Goal: Information Seeking & Learning: Learn about a topic

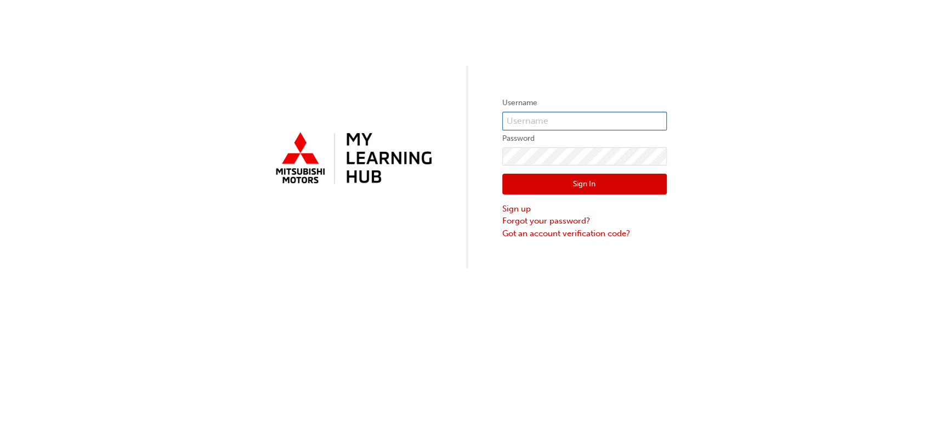
type input "0005000880"
click at [588, 181] on button "Sign In" at bounding box center [584, 184] width 164 height 21
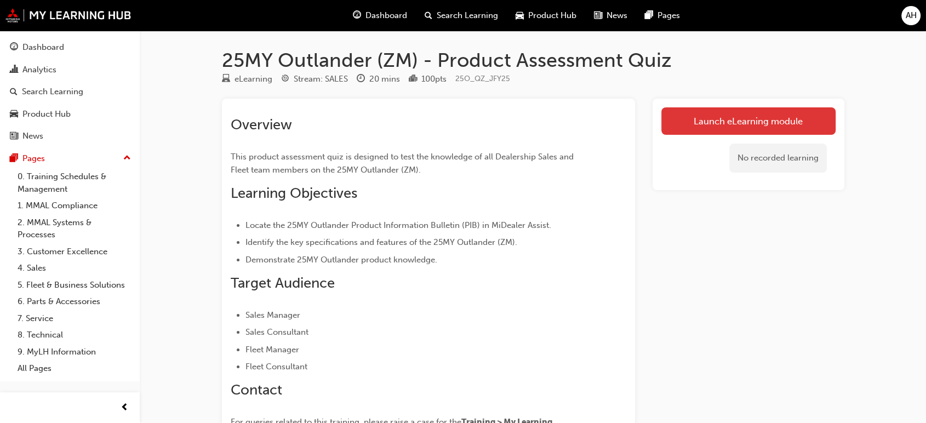
click at [774, 127] on link "Launch eLearning module" at bounding box center [749, 120] width 174 height 27
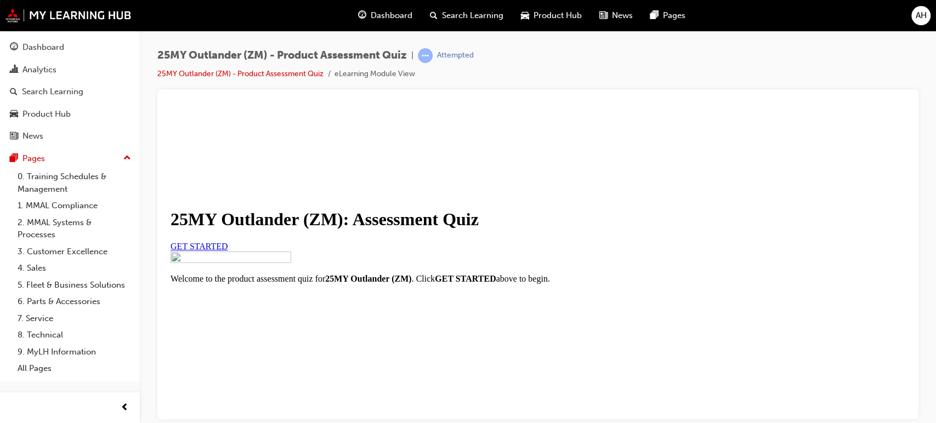
scroll to position [183, 0]
click at [228, 241] on span "GET STARTED" at bounding box center [199, 245] width 58 height 9
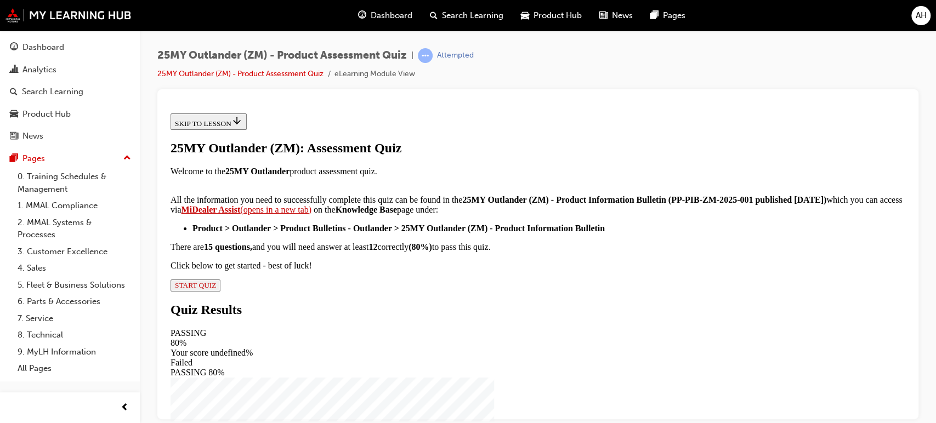
scroll to position [259, 0]
click at [216, 289] on span "START QUIZ" at bounding box center [195, 285] width 41 height 8
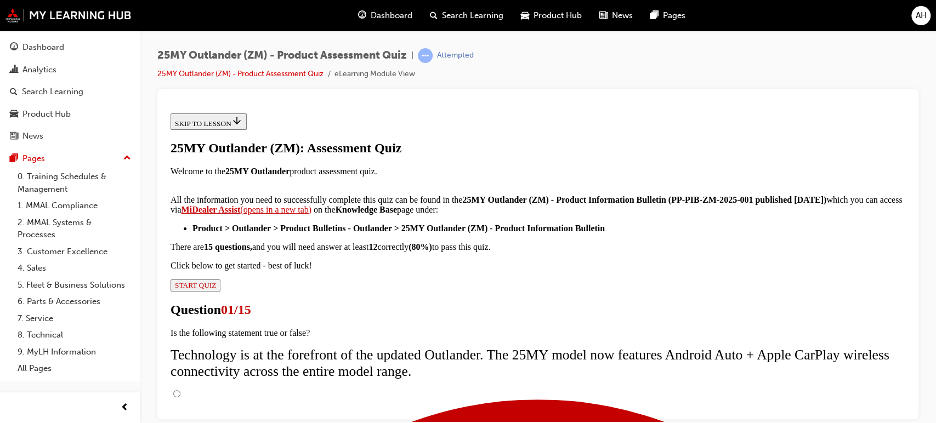
scroll to position [113, 0]
click at [180, 390] on input "True" at bounding box center [176, 393] width 7 height 7
radio input "true"
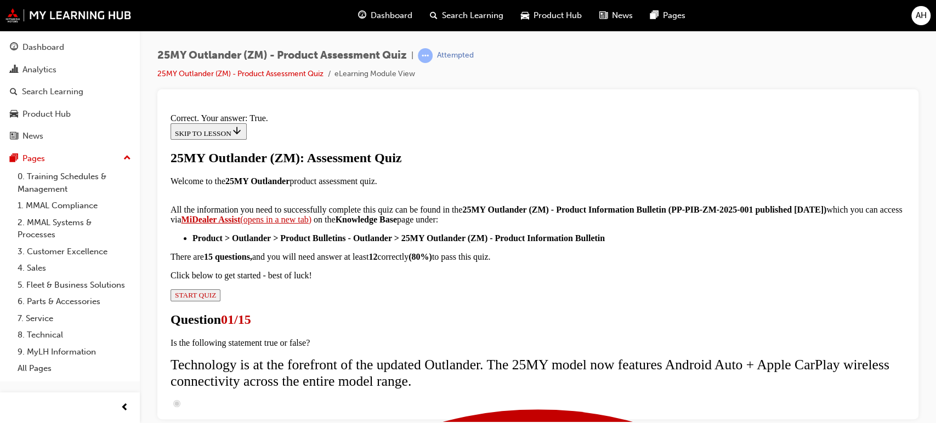
scroll to position [208, 0]
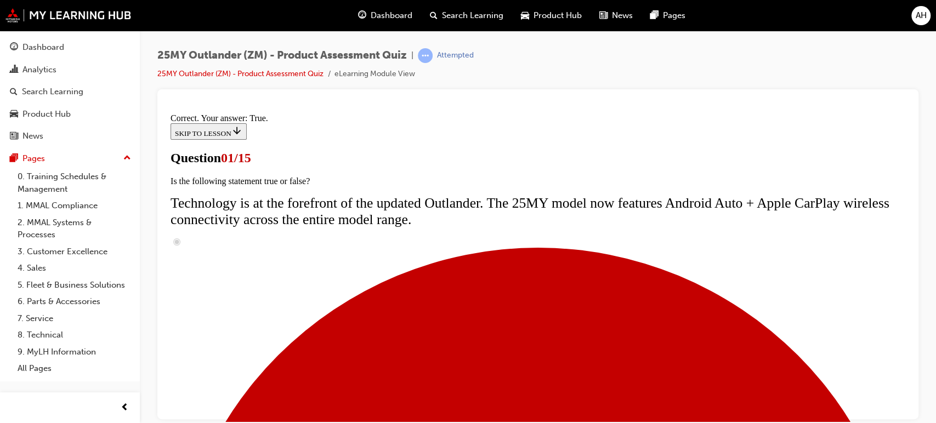
scroll to position [122, 0]
radio input "true"
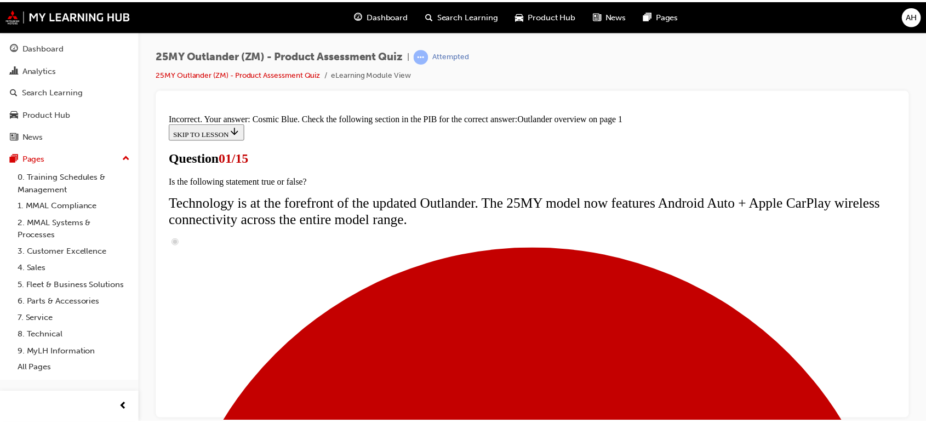
scroll to position [0, 0]
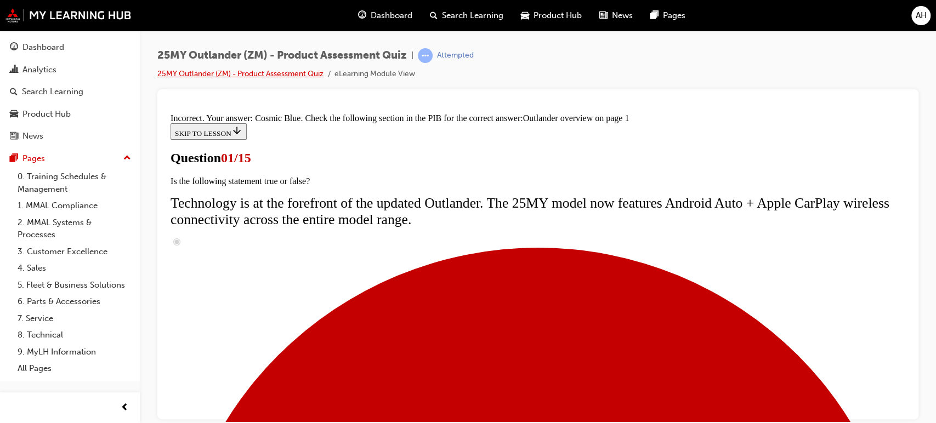
click at [210, 71] on link "25MY Outlander (ZM) - Product Assessment Quiz" at bounding box center [240, 73] width 166 height 9
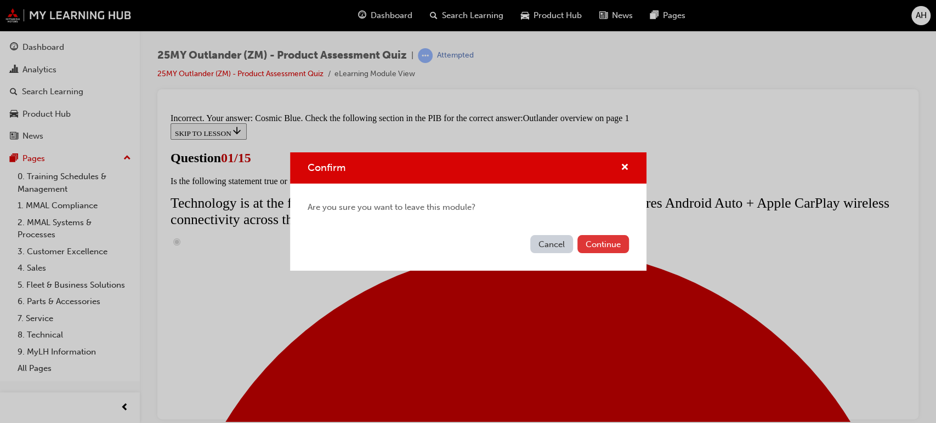
click at [594, 240] on button "Continue" at bounding box center [603, 244] width 52 height 18
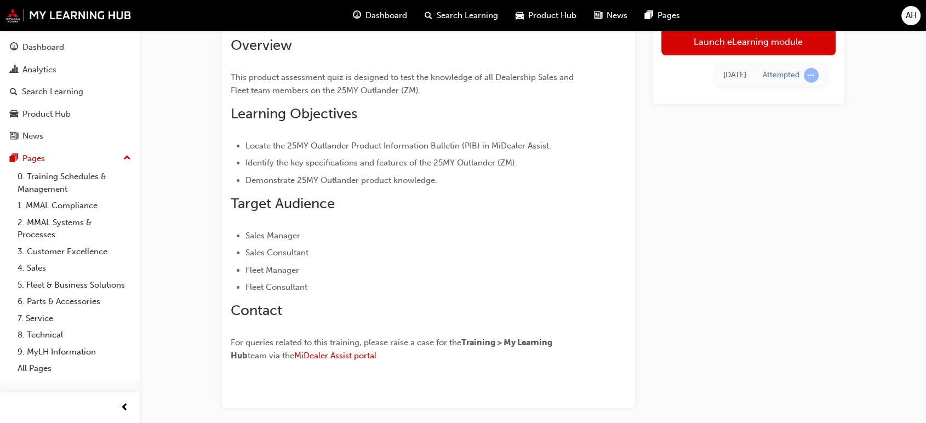
scroll to position [5, 0]
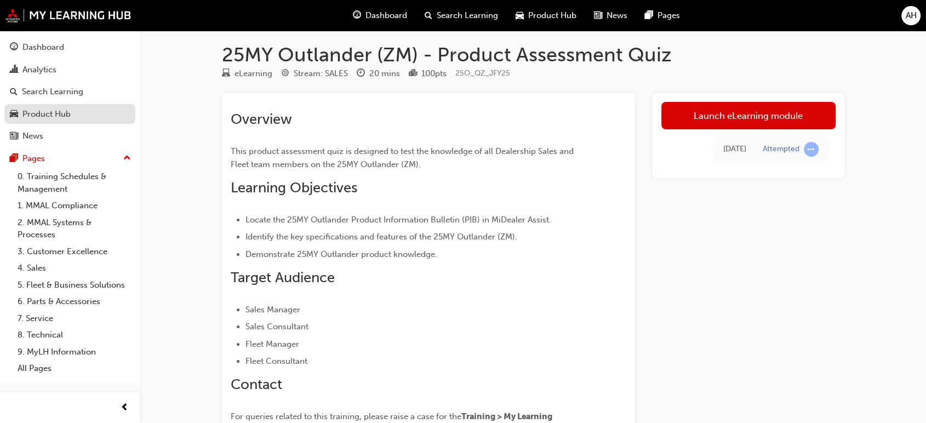
click at [60, 113] on div "Product Hub" at bounding box center [46, 114] width 48 height 13
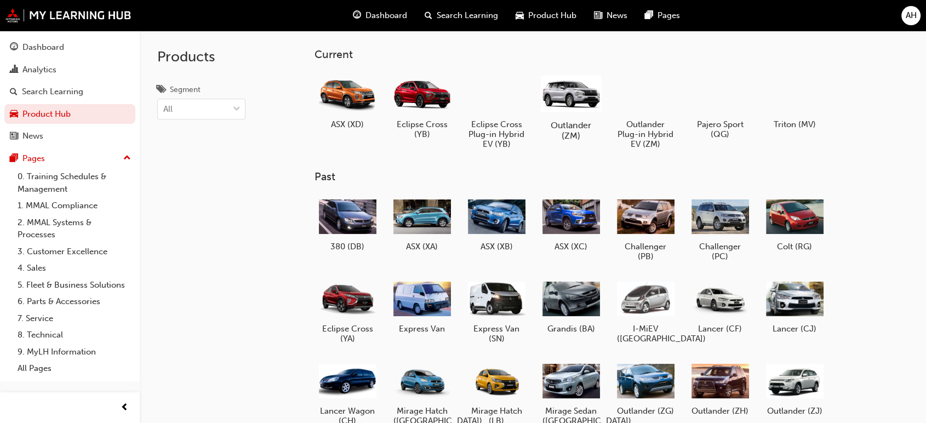
click at [568, 123] on h5 "Outlander (ZM)" at bounding box center [570, 130] width 61 height 21
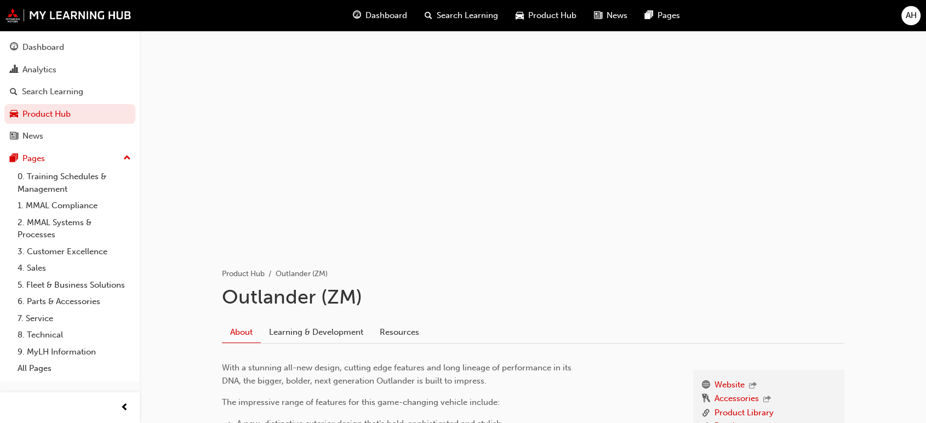
click at [474, 12] on span "Search Learning" at bounding box center [467, 15] width 61 height 13
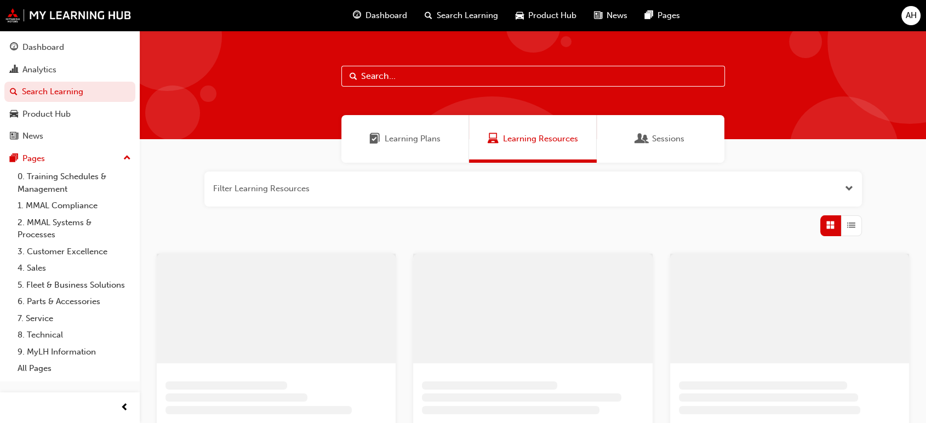
click at [474, 90] on div at bounding box center [533, 85] width 787 height 109
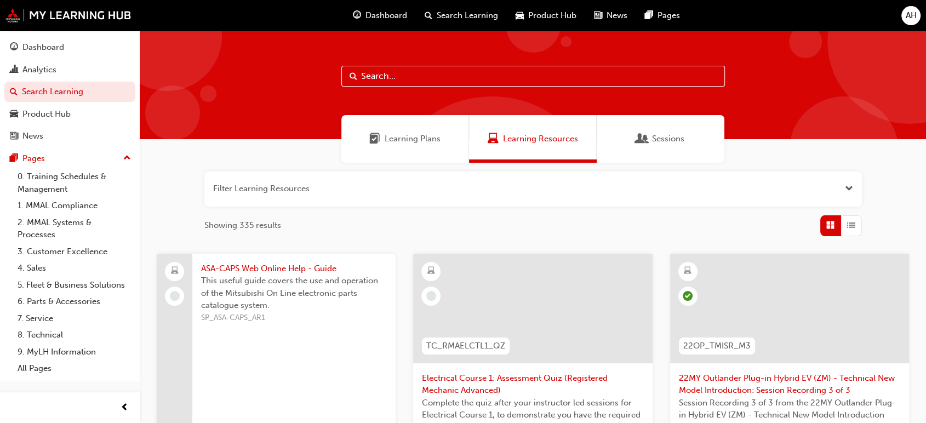
click at [392, 71] on input "text" at bounding box center [533, 76] width 384 height 21
type input "my25 outlander"
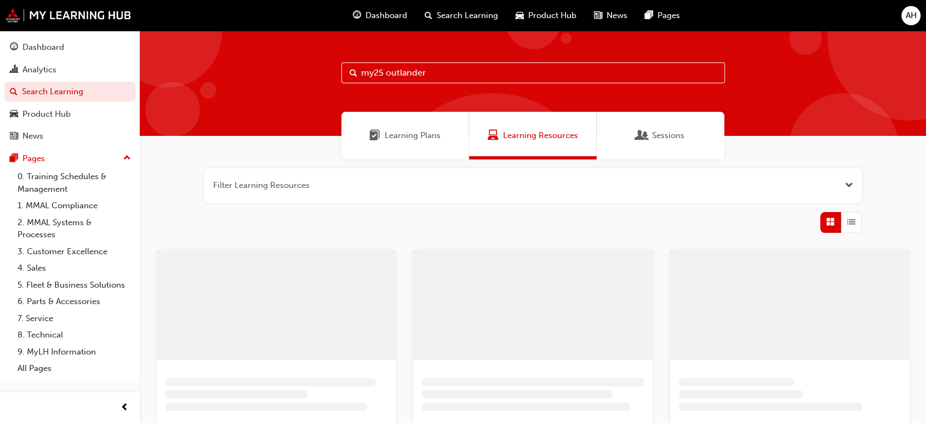
scroll to position [25, 0]
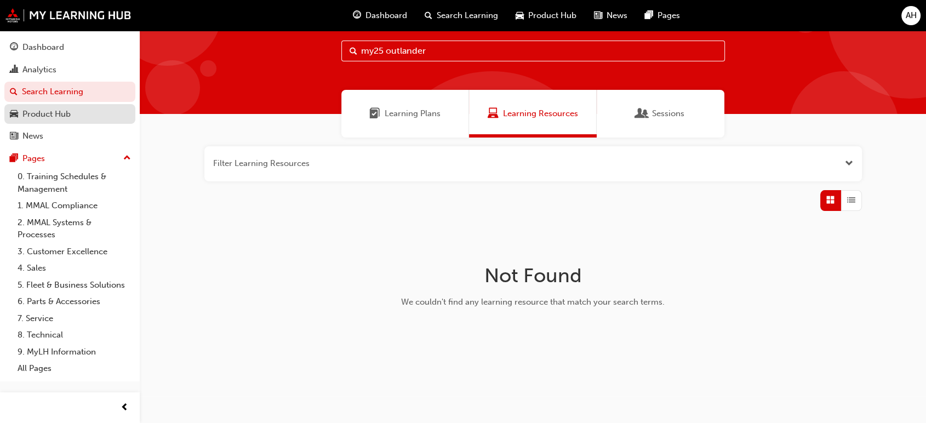
click at [70, 114] on div "Product Hub" at bounding box center [46, 114] width 48 height 13
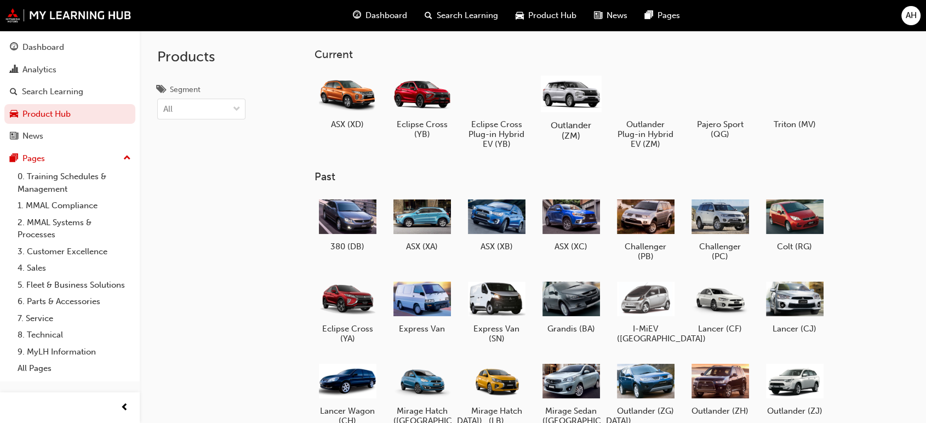
click at [574, 122] on h5 "Outlander (ZM)" at bounding box center [570, 130] width 61 height 21
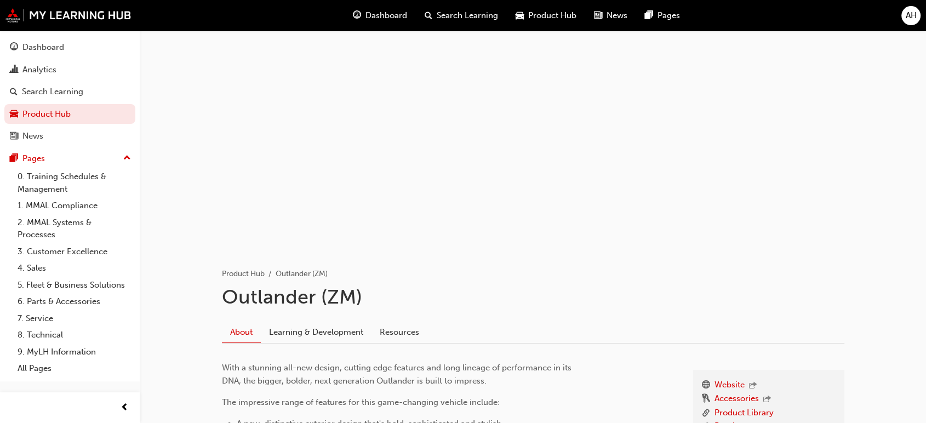
scroll to position [243, 0]
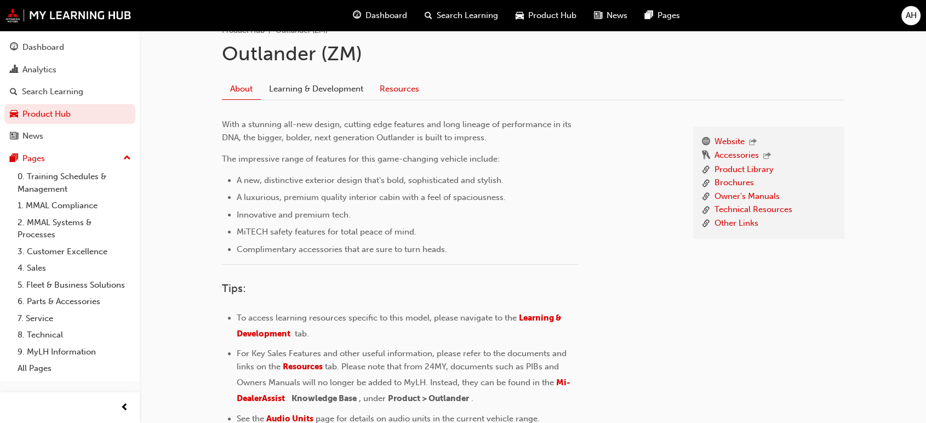
click at [387, 87] on link "Resources" at bounding box center [400, 88] width 56 height 21
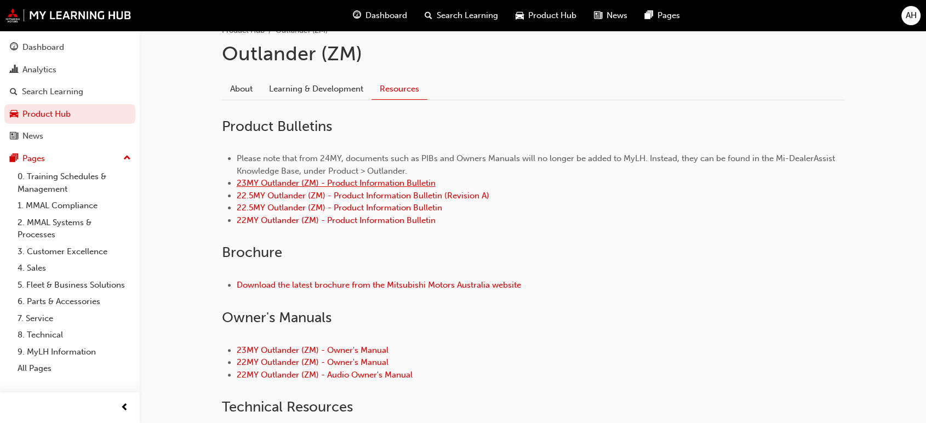
click at [387, 181] on link "23MY Outlander (ZM) - Product Information Bulletin" at bounding box center [336, 183] width 199 height 10
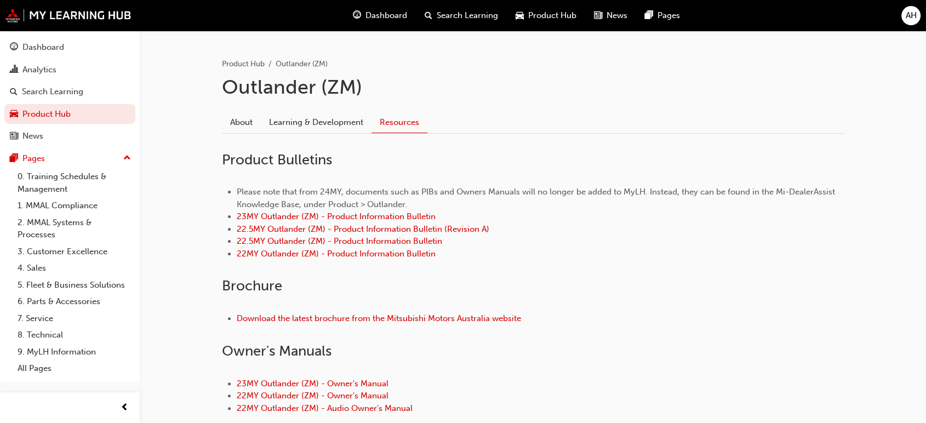
scroll to position [157, 0]
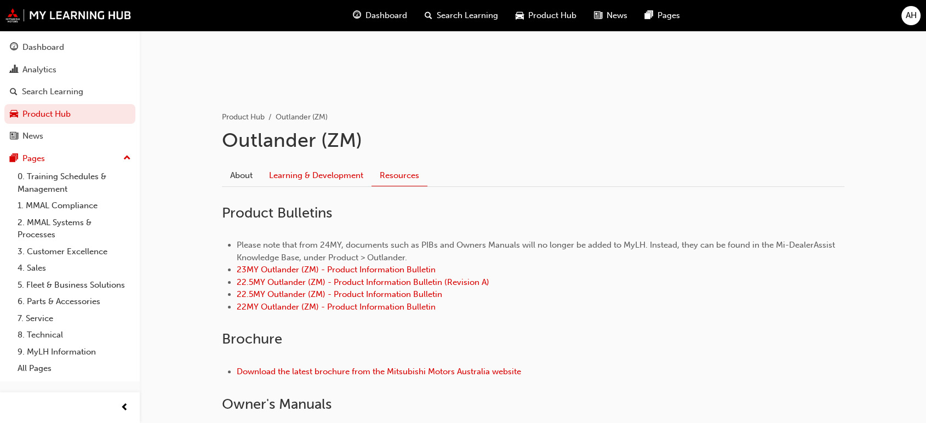
click at [344, 166] on link "Learning & Development" at bounding box center [316, 175] width 111 height 21
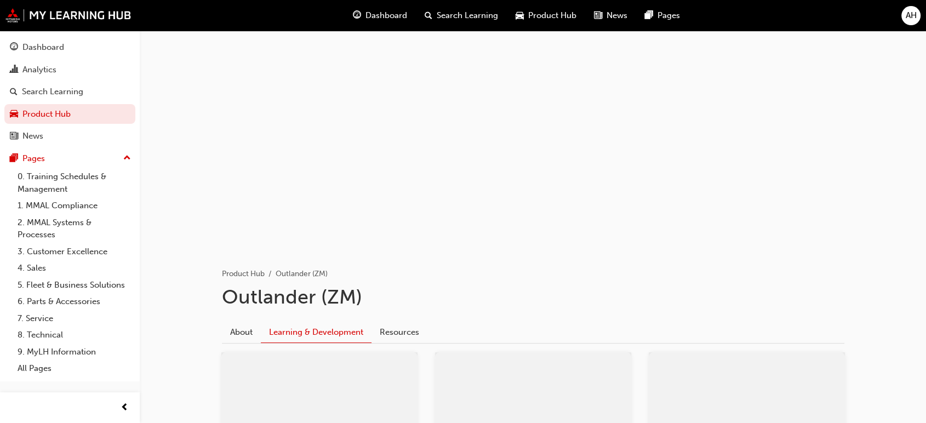
click at [345, 174] on div at bounding box center [533, 140] width 658 height 219
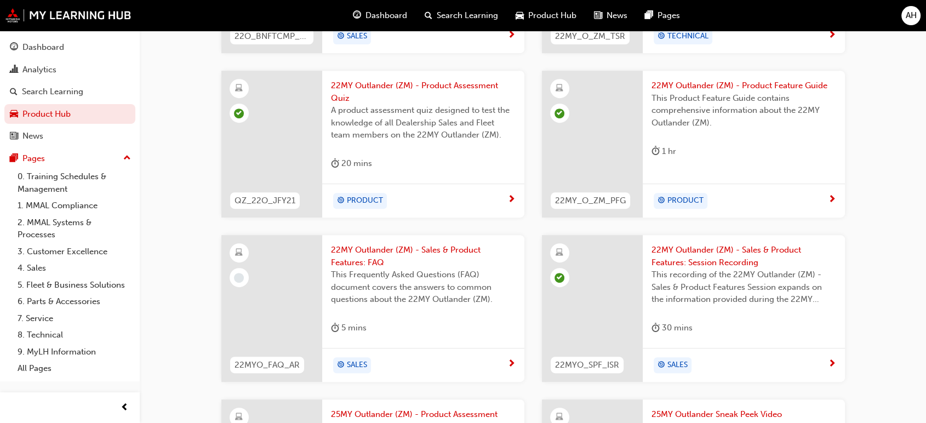
scroll to position [355, 0]
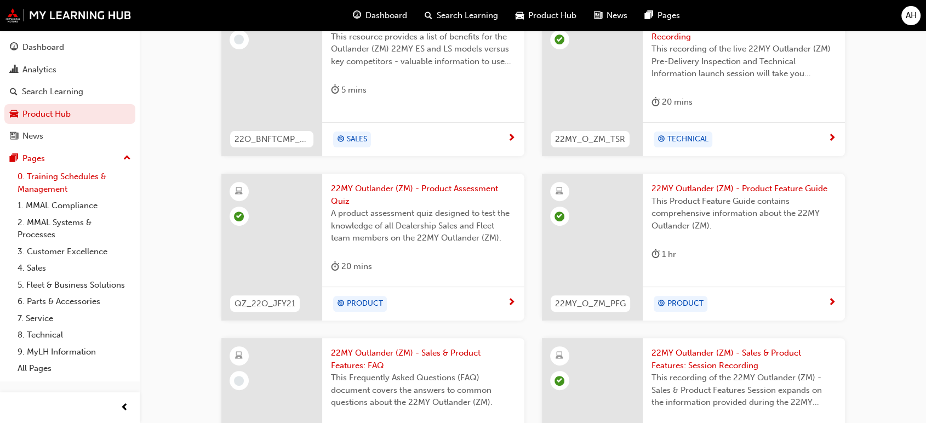
click at [67, 171] on link "0. Training Schedules & Management" at bounding box center [74, 182] width 122 height 29
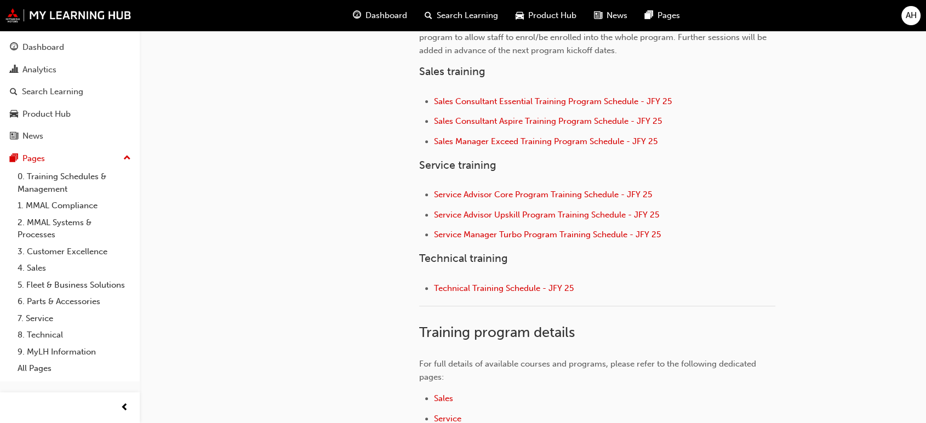
scroll to position [322, 0]
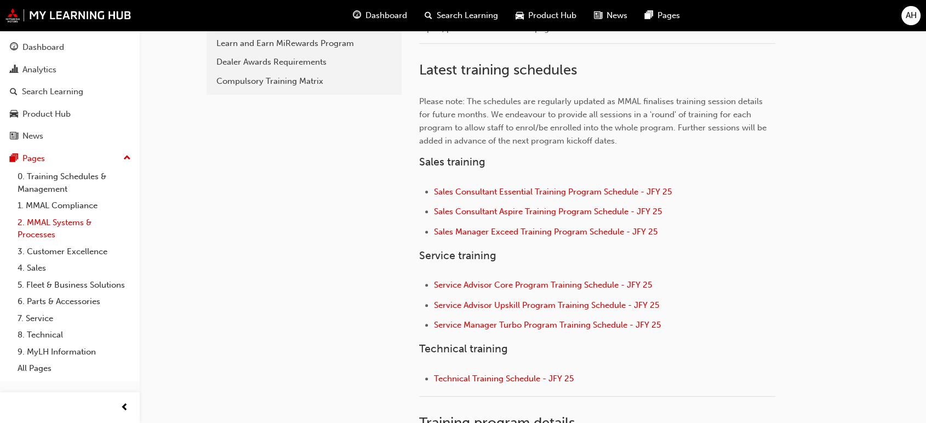
click at [33, 242] on link "2. MMAL Systems & Processes" at bounding box center [74, 228] width 122 height 29
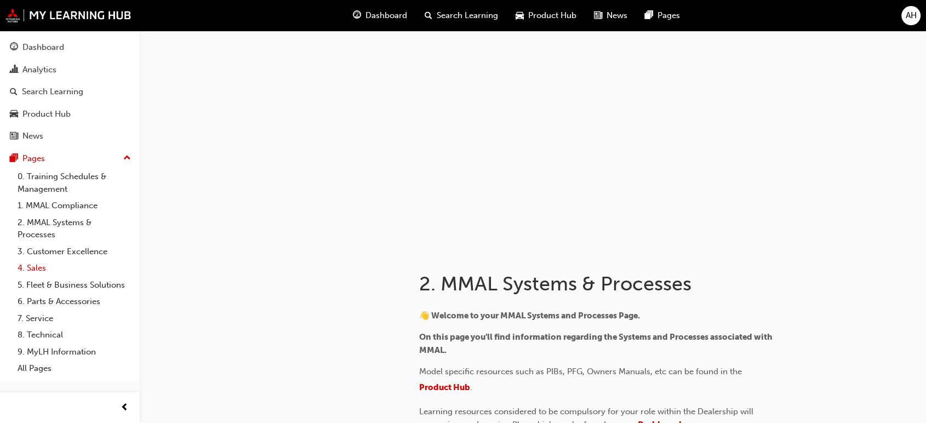
click at [33, 274] on link "4. Sales" at bounding box center [74, 268] width 122 height 17
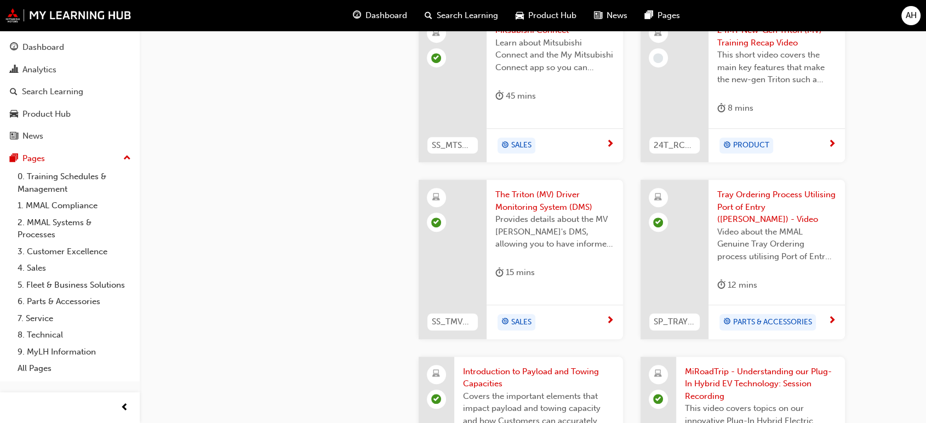
scroll to position [670, 0]
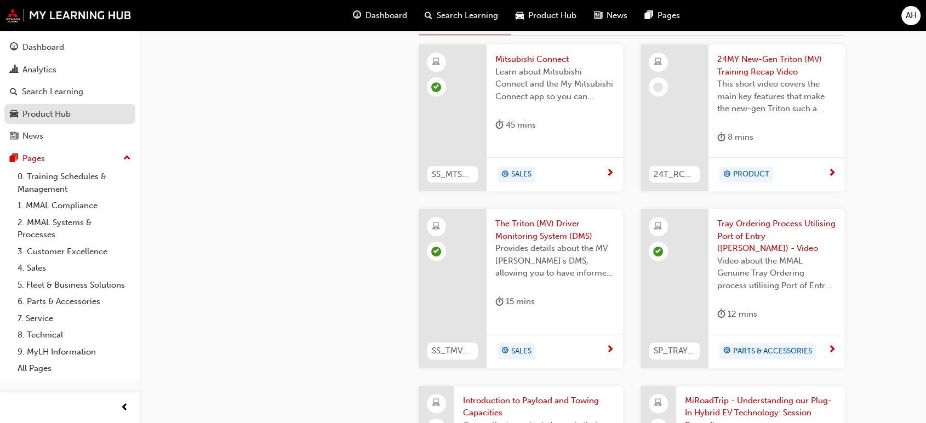
click at [56, 115] on div "Product Hub" at bounding box center [46, 114] width 48 height 13
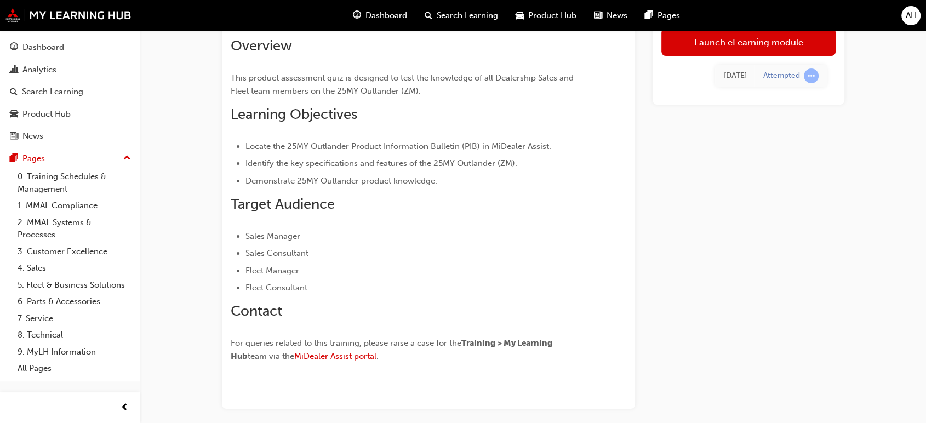
scroll to position [66, 0]
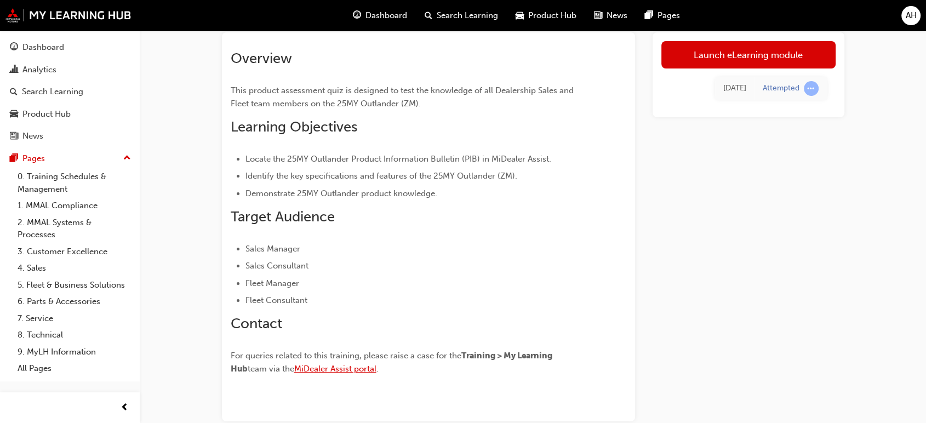
click at [344, 372] on span "MiDealer Assist portal" at bounding box center [335, 369] width 82 height 10
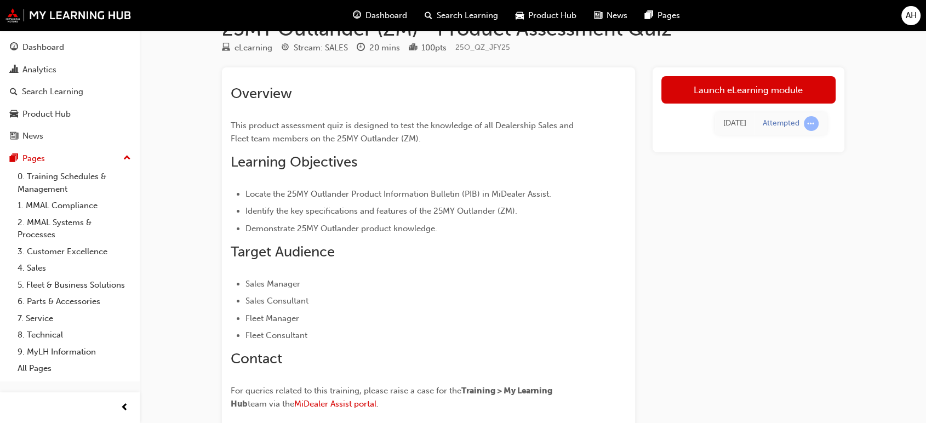
scroll to position [61, 0]
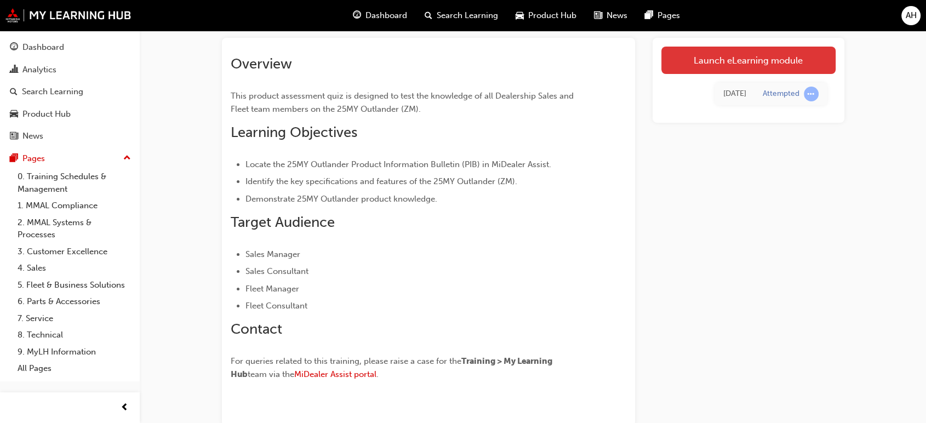
click at [757, 64] on link "Launch eLearning module" at bounding box center [749, 60] width 174 height 27
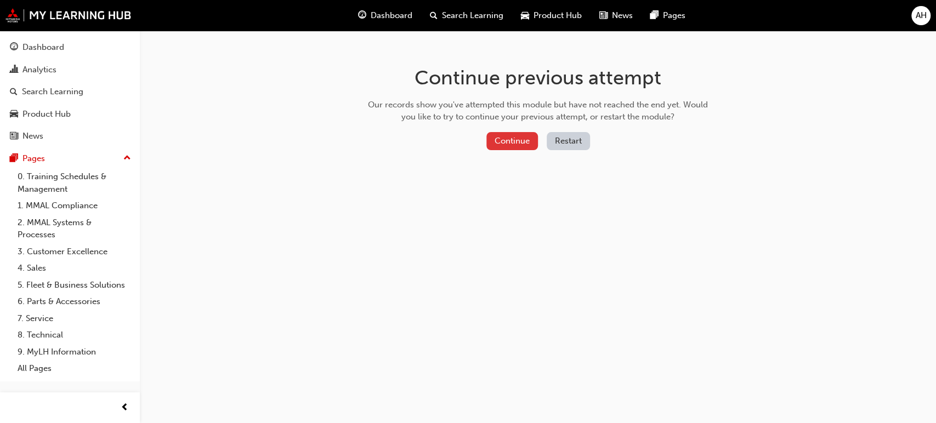
click at [511, 141] on button "Continue" at bounding box center [512, 141] width 52 height 18
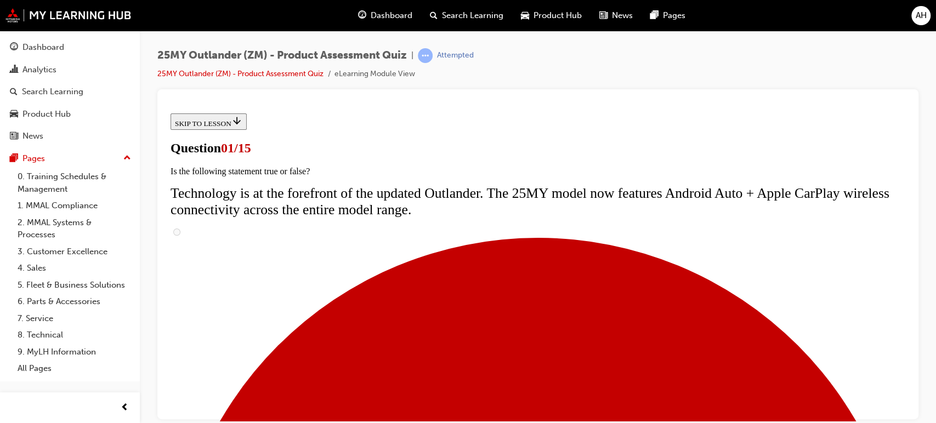
scroll to position [413, 0]
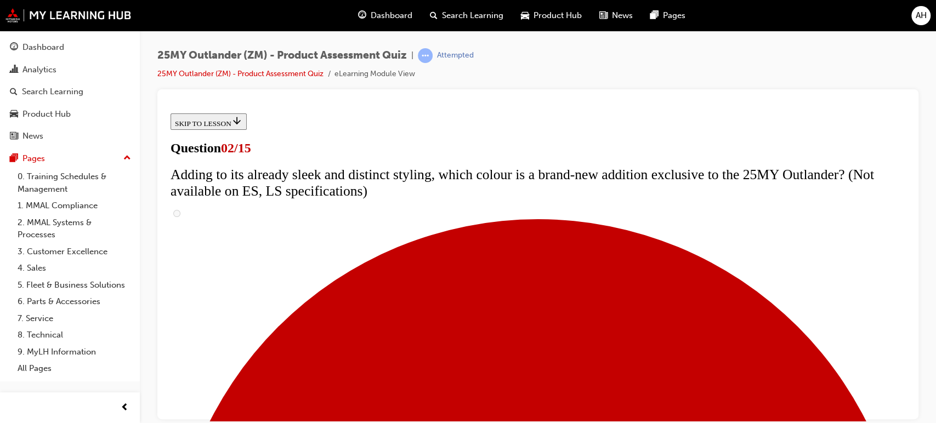
scroll to position [243, 0]
checkbox input "true"
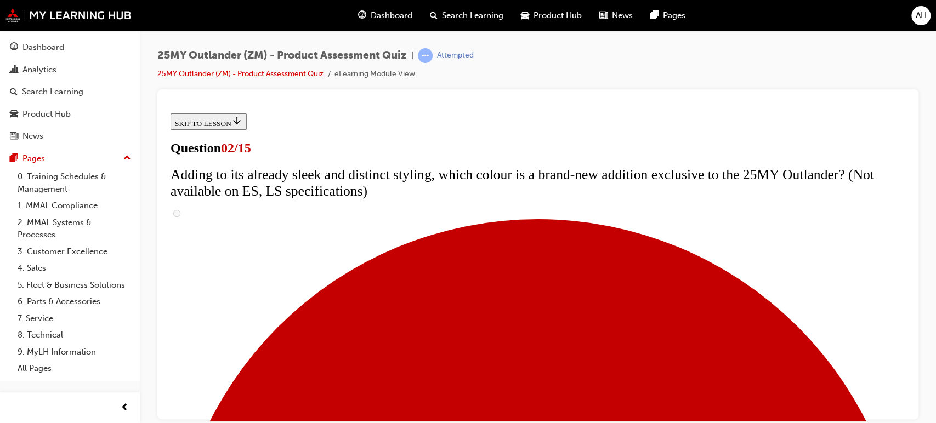
checkbox input "true"
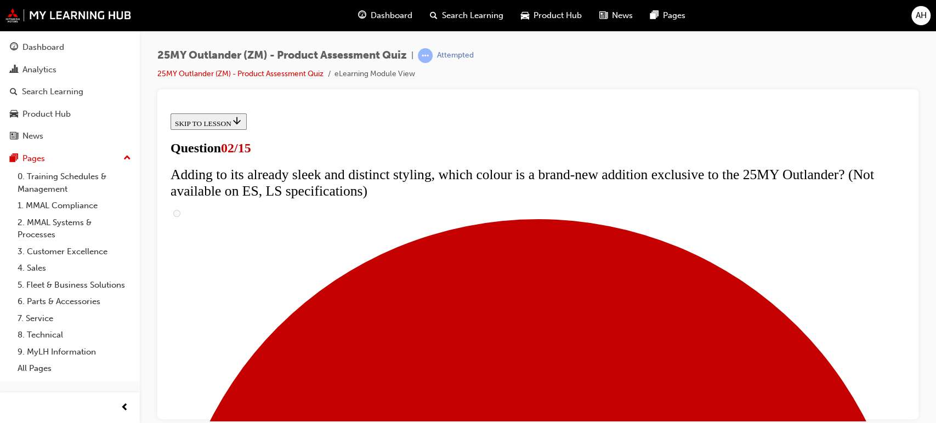
checkbox input "true"
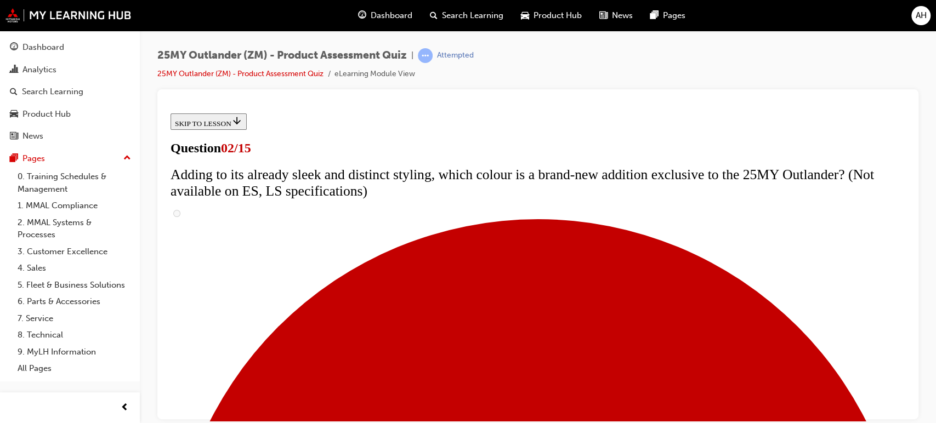
checkbox input "true"
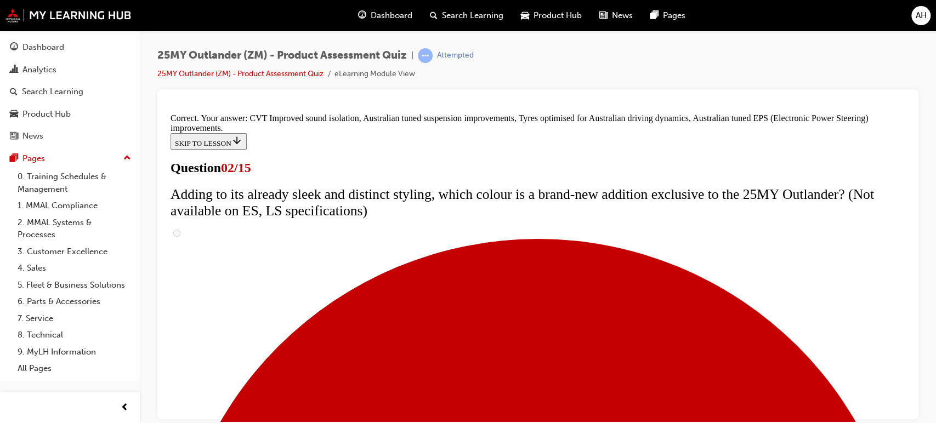
scroll to position [384, 0]
drag, startPoint x: 513, startPoint y: 380, endPoint x: 522, endPoint y: 375, distance: 10.3
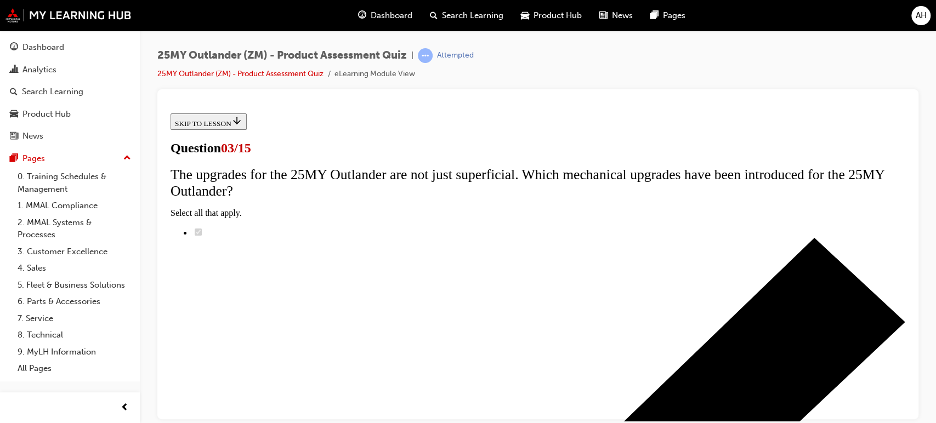
scroll to position [122, 0]
radio input "true"
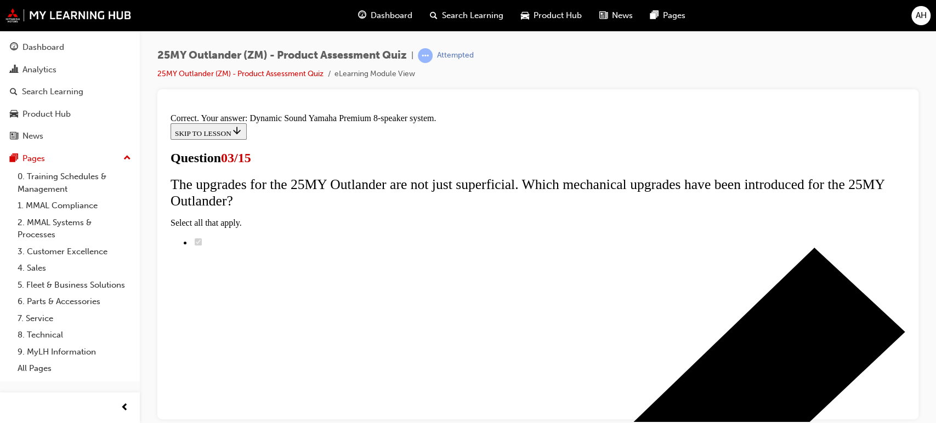
scroll to position [259, 0]
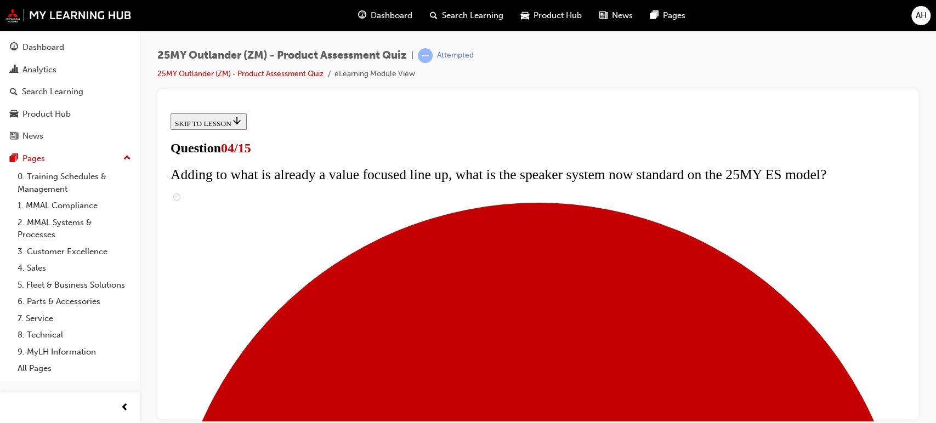
scroll to position [243, 0]
checkbox input "true"
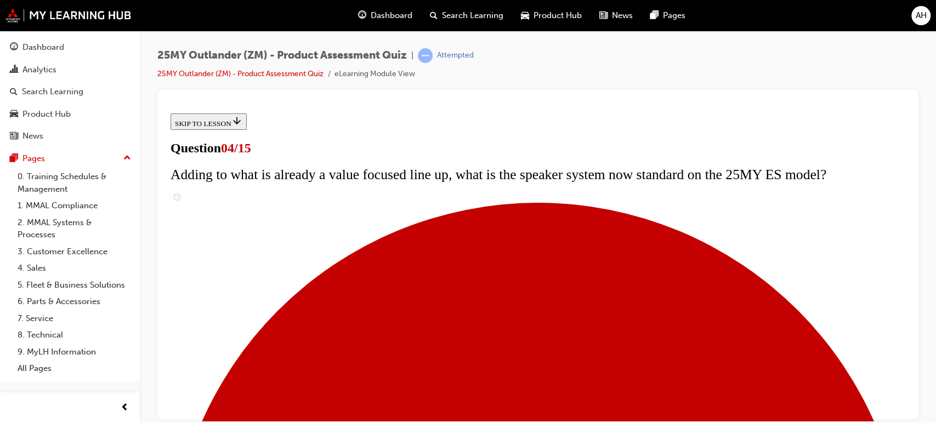
checkbox input "true"
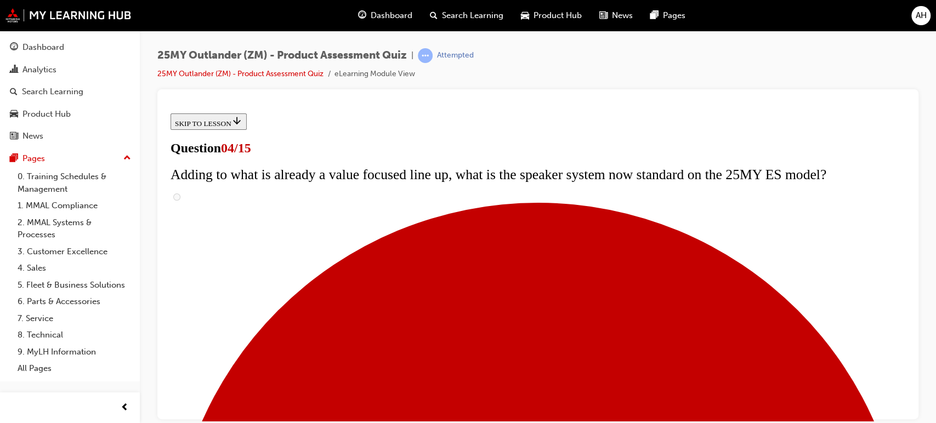
checkbox input "true"
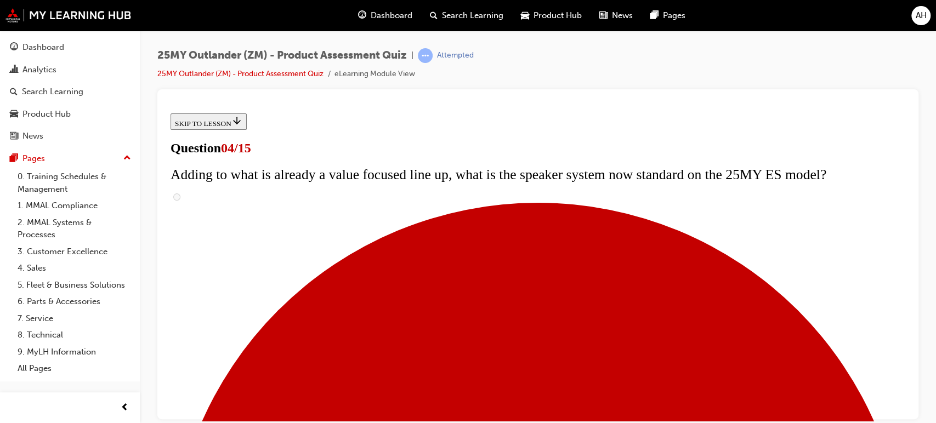
checkbox input "true"
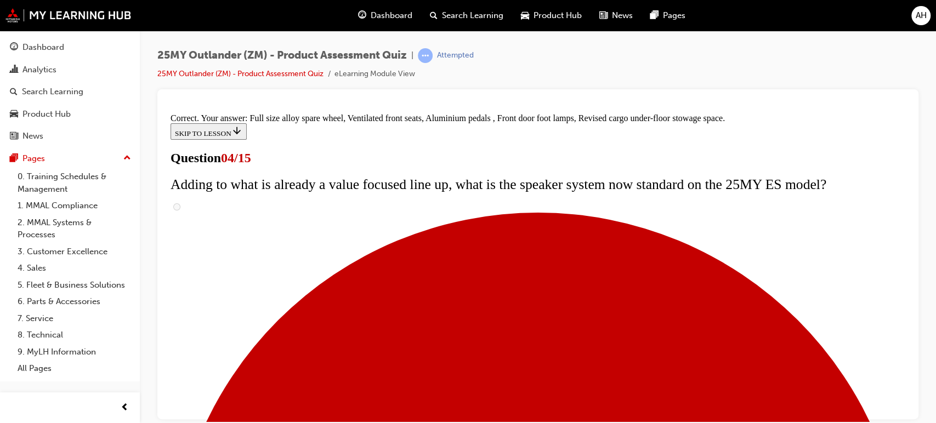
scroll to position [428, 0]
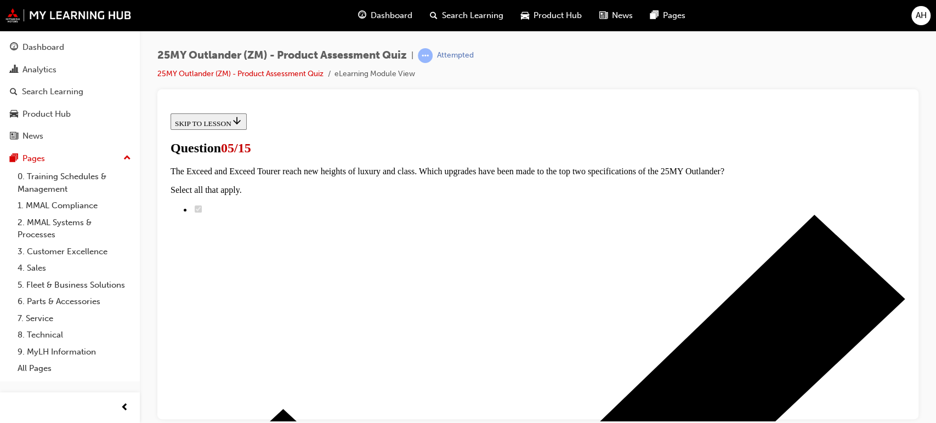
scroll to position [122, 0]
radio input "true"
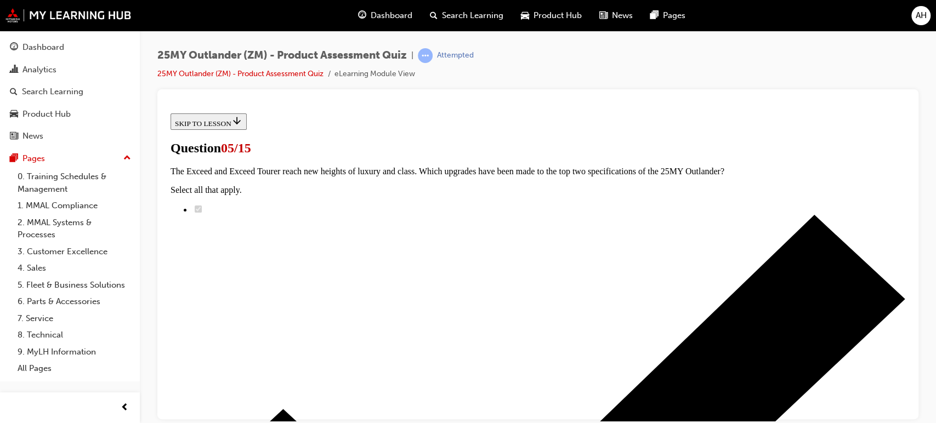
radio input "true"
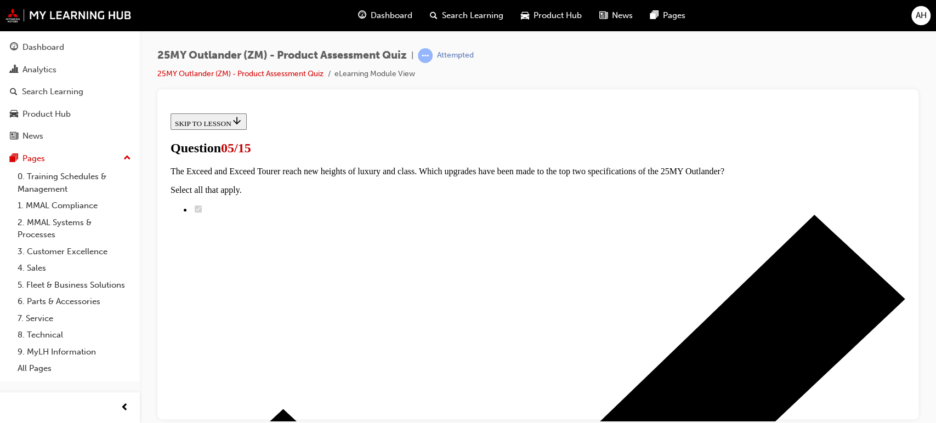
radio input "true"
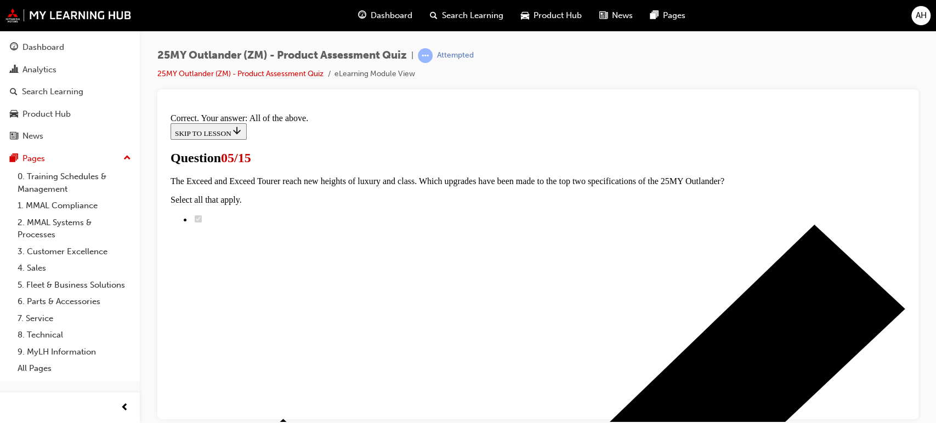
scroll to position [346, 0]
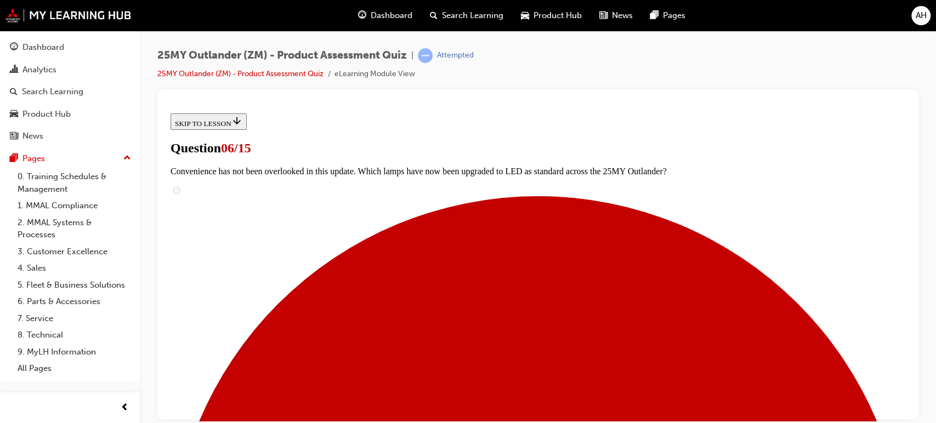
scroll to position [415, 0]
radio input "true"
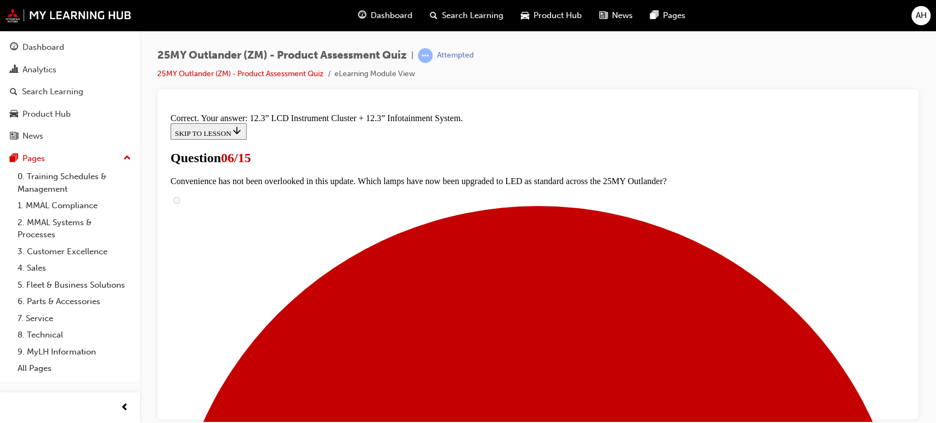
scroll to position [450, 0]
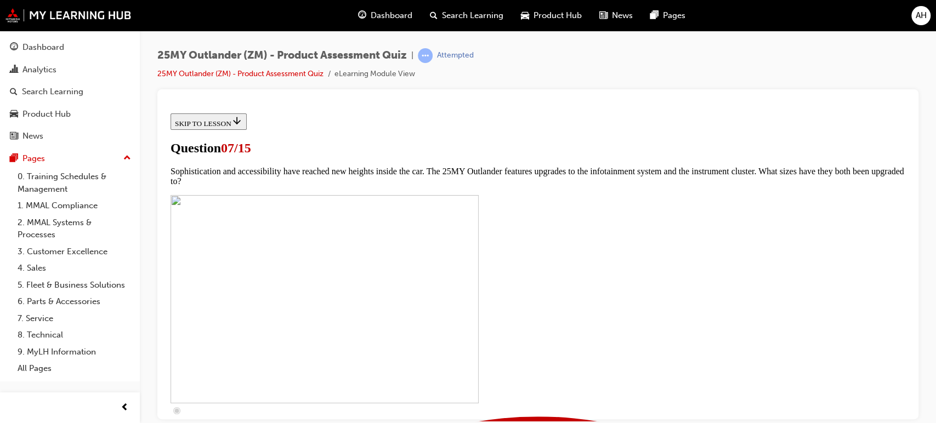
scroll to position [487, 0]
checkbox input "true"
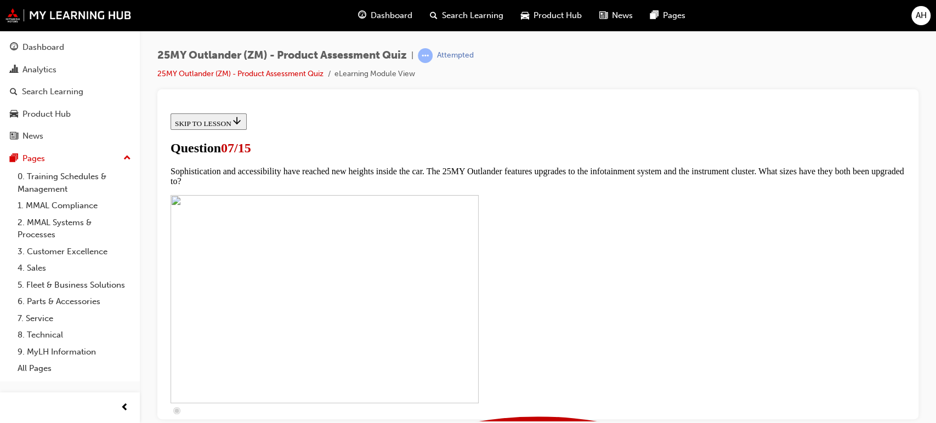
checkbox input "true"
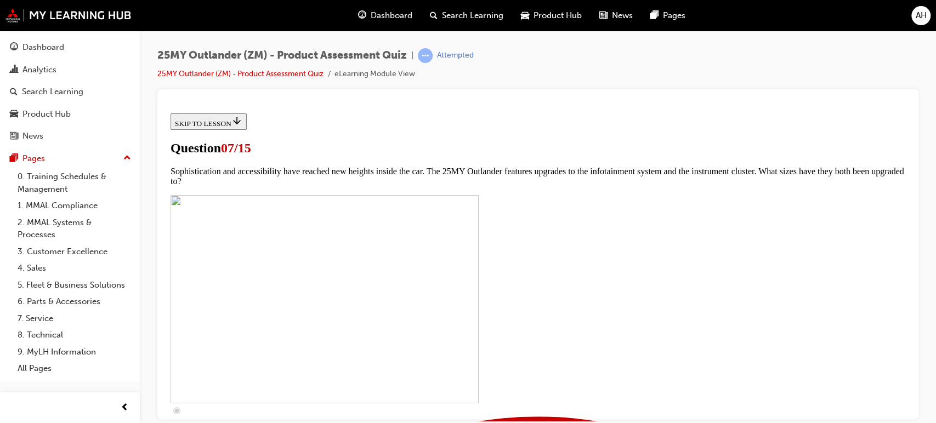
checkbox input "true"
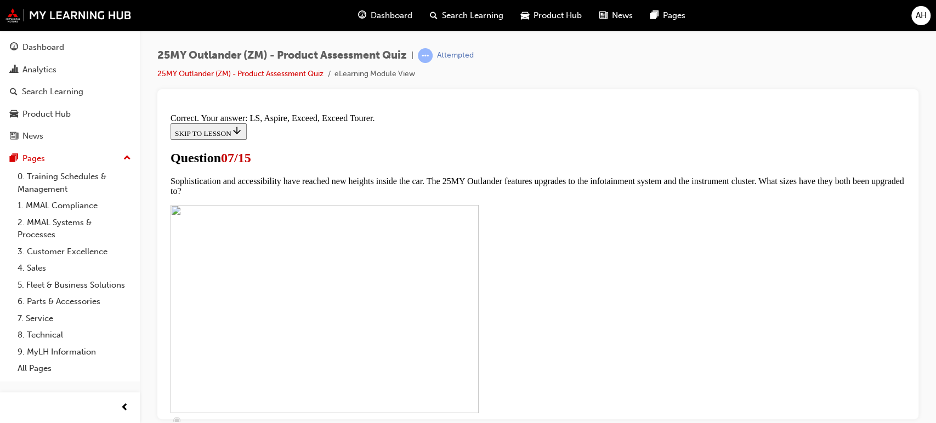
scroll to position [575, 0]
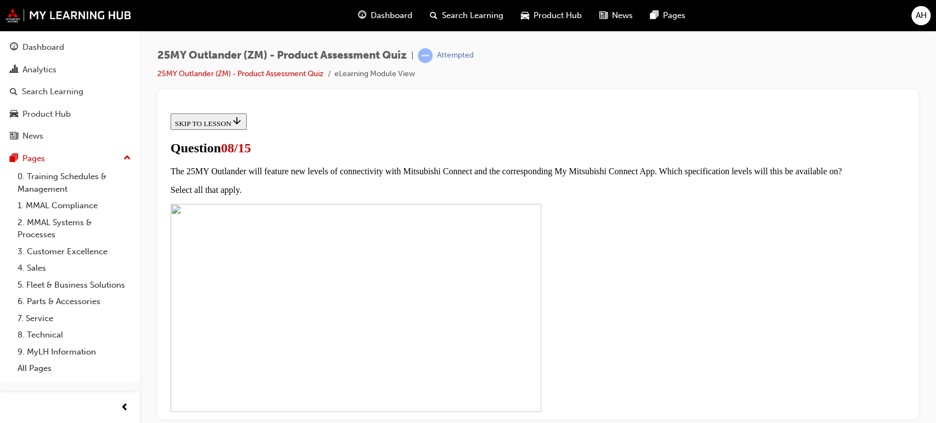
scroll to position [122, 0]
radio input "true"
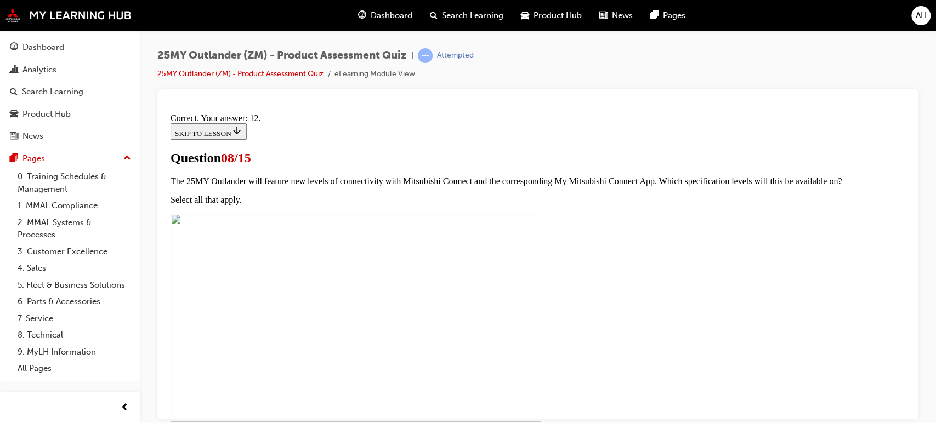
scroll to position [259, 0]
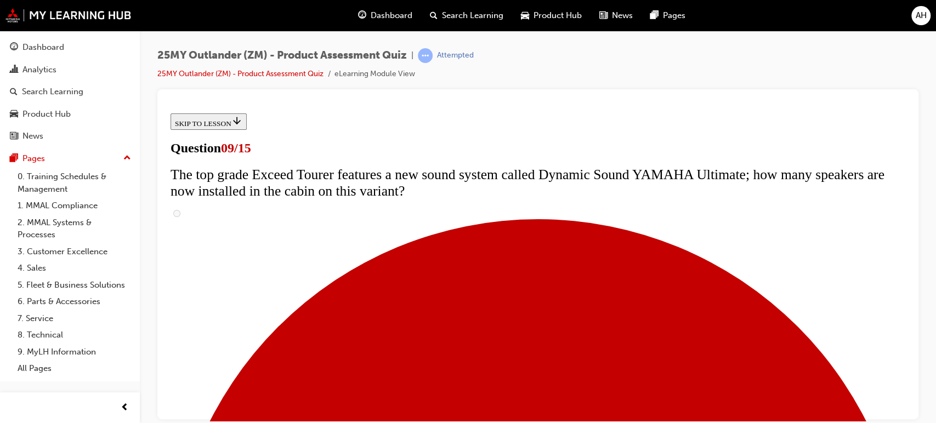
scroll to position [426, 0]
radio input "true"
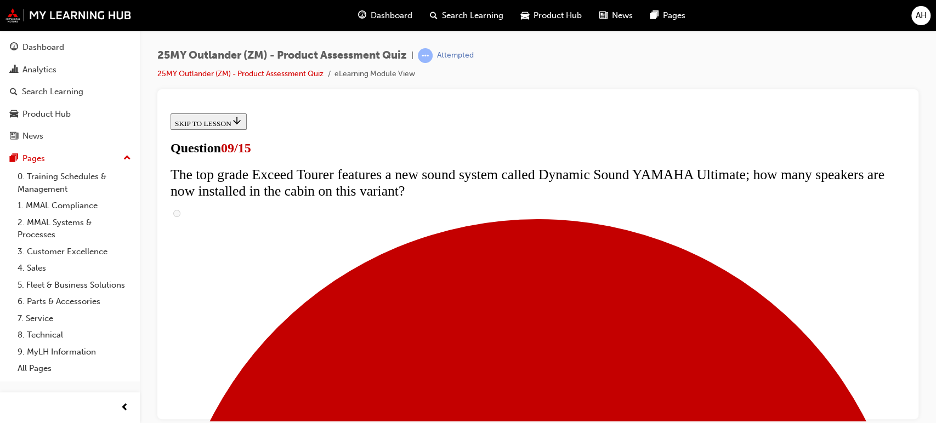
radio input "true"
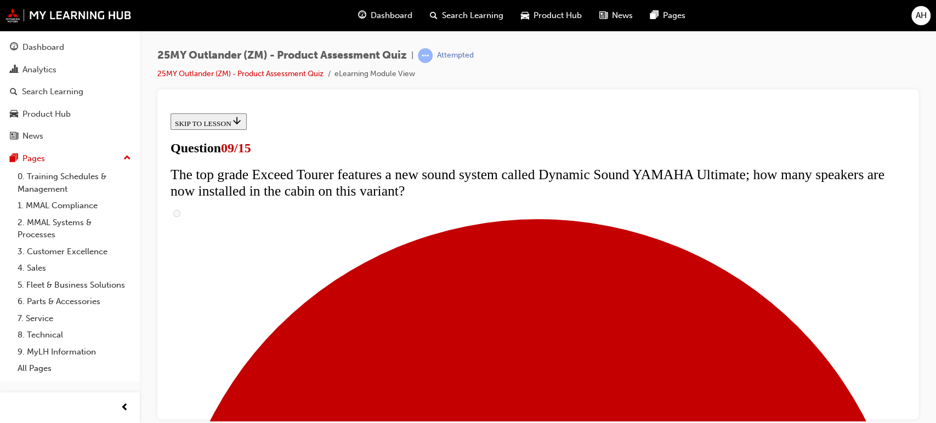
radio input "true"
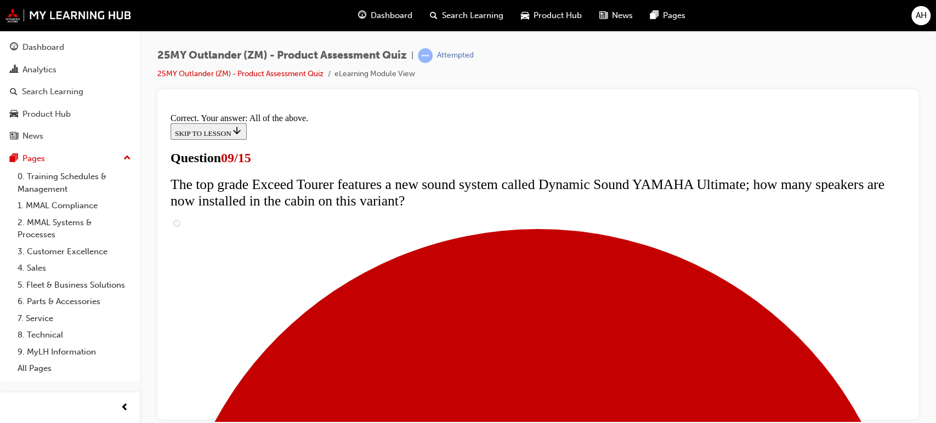
scroll to position [651, 0]
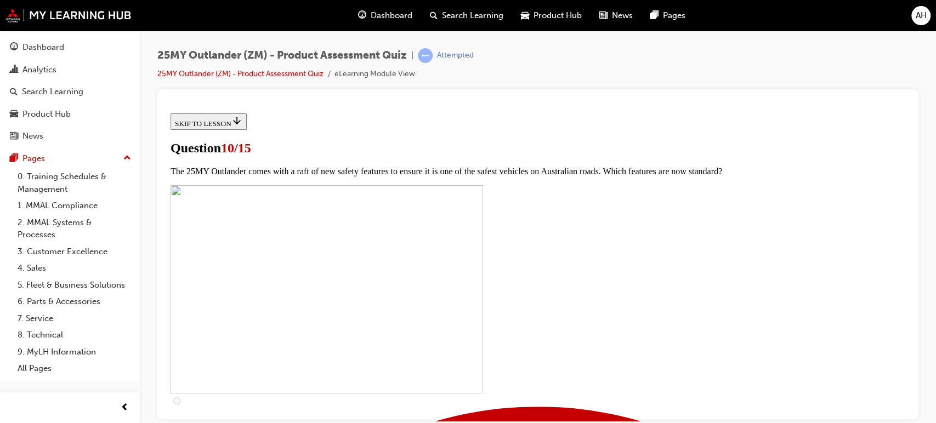
scroll to position [365, 0]
checkbox input "true"
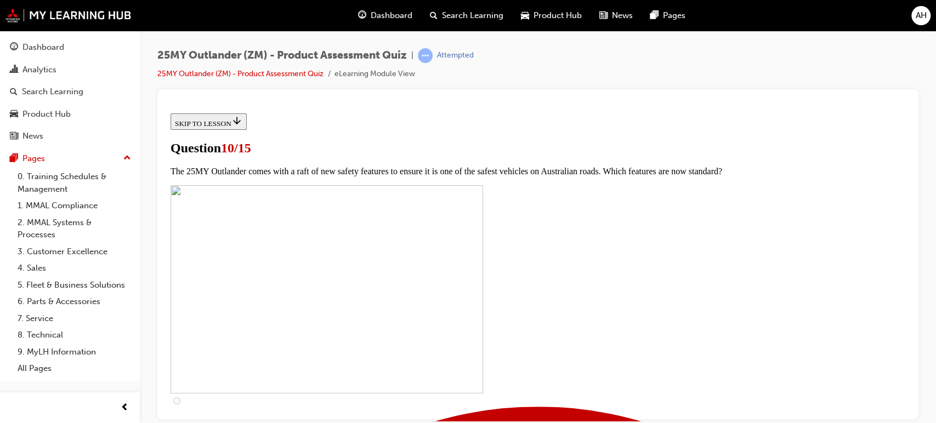
checkbox input "true"
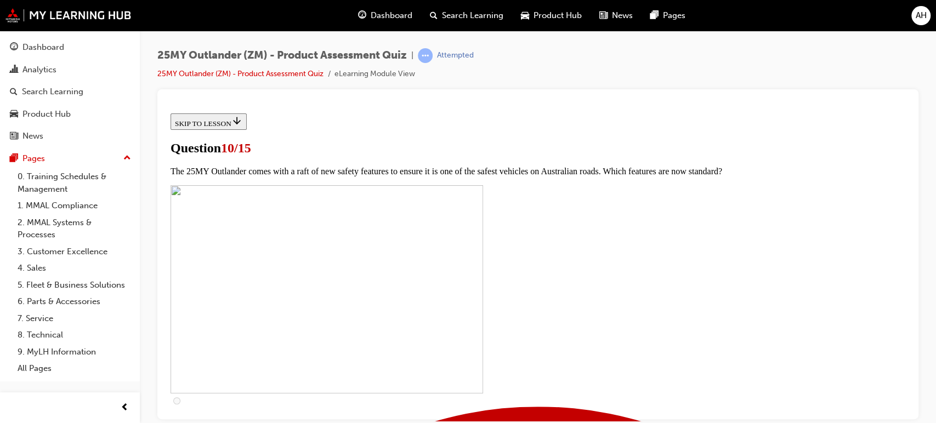
checkbox input "true"
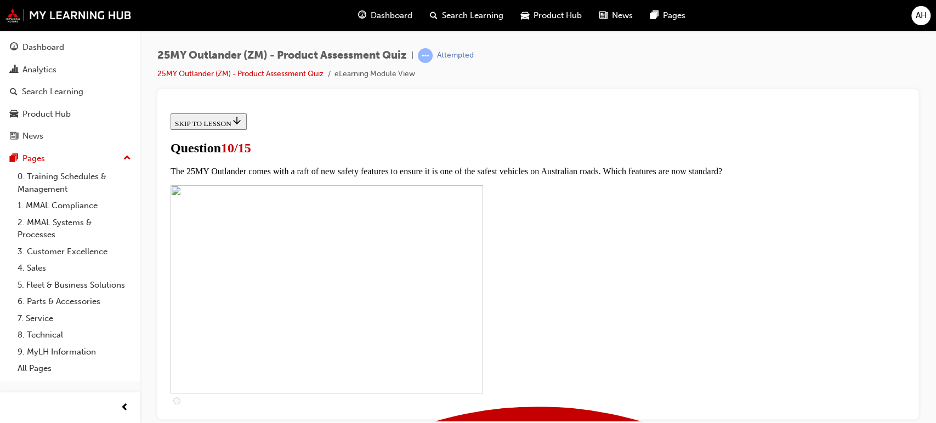
checkbox input "true"
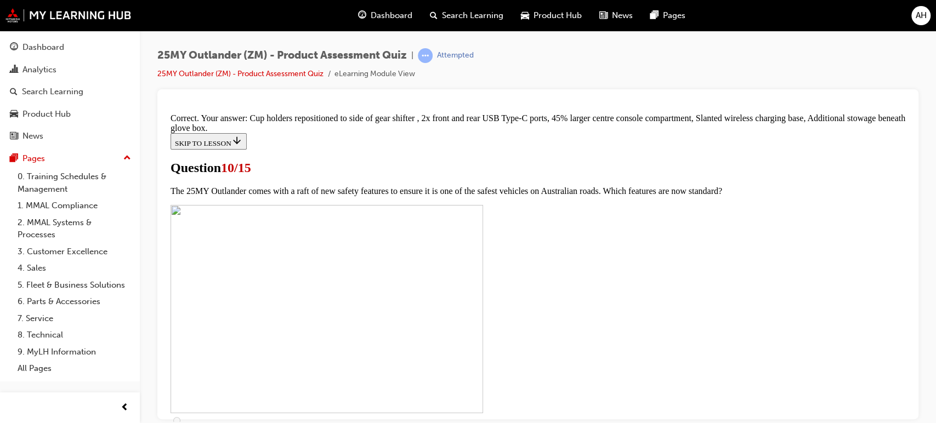
scroll to position [548, 0]
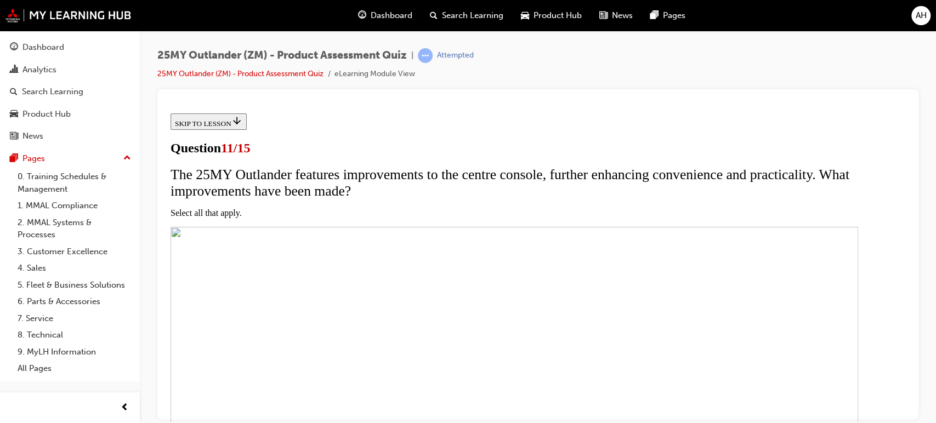
scroll to position [183, 0]
checkbox input "true"
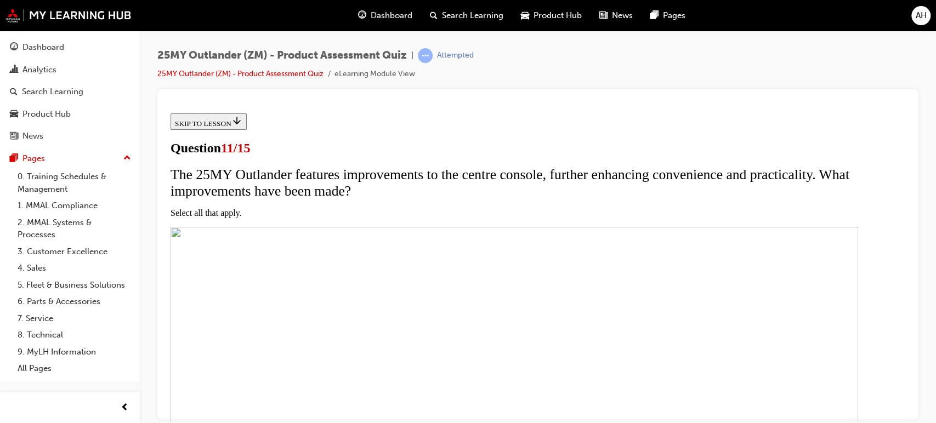
checkbox input "true"
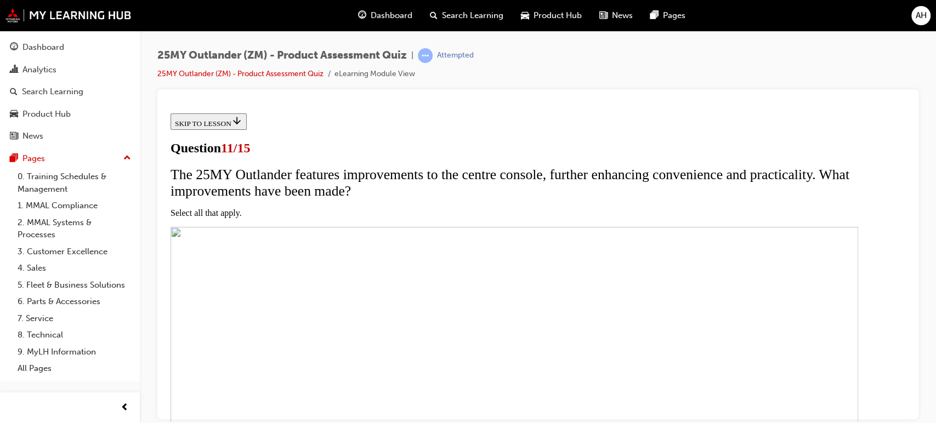
checkbox input "true"
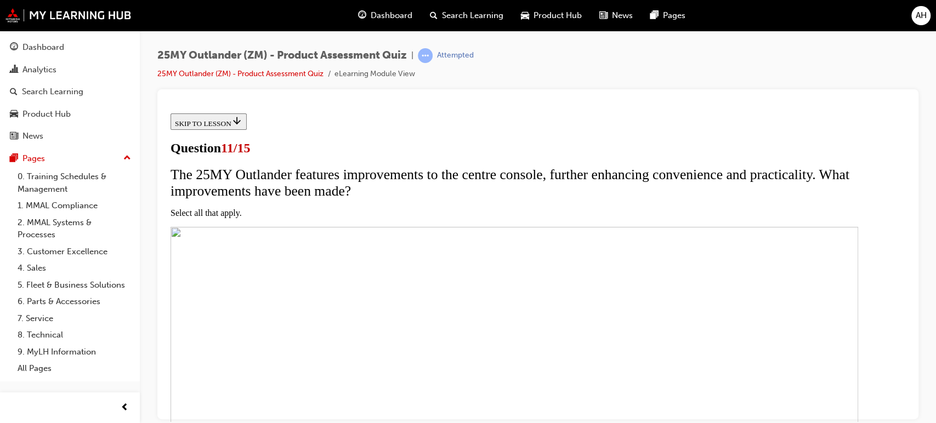
checkbox input "true"
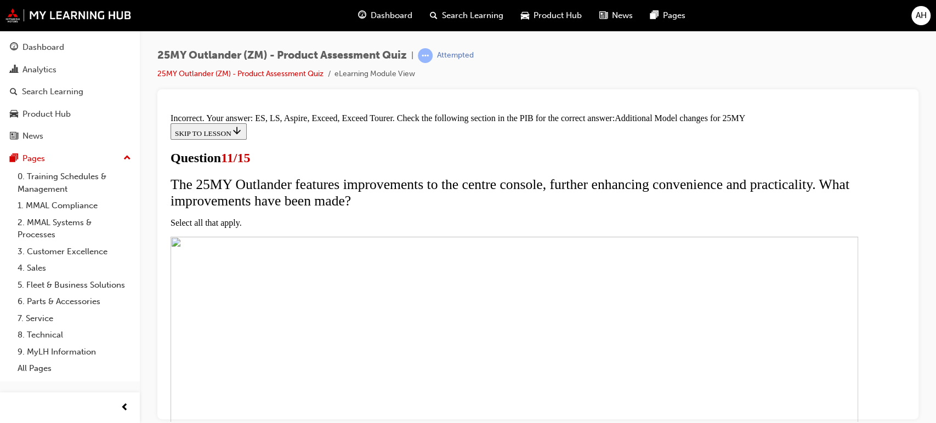
scroll to position [407, 0]
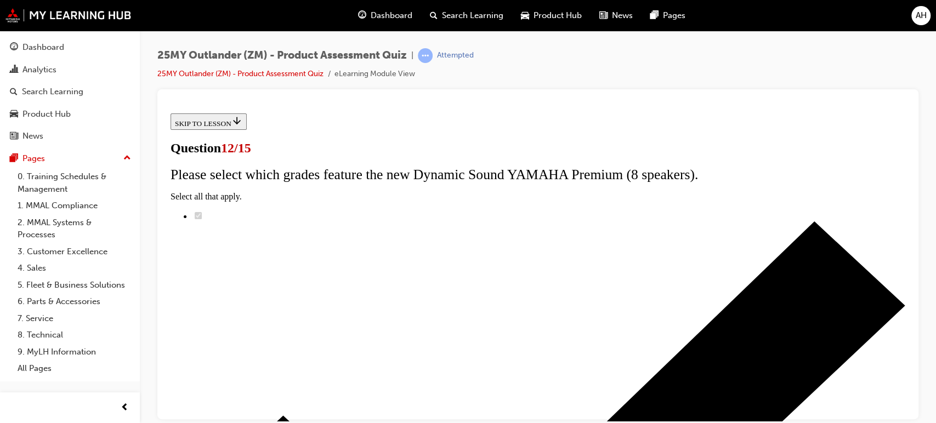
scroll to position [174, 0]
radio input "true"
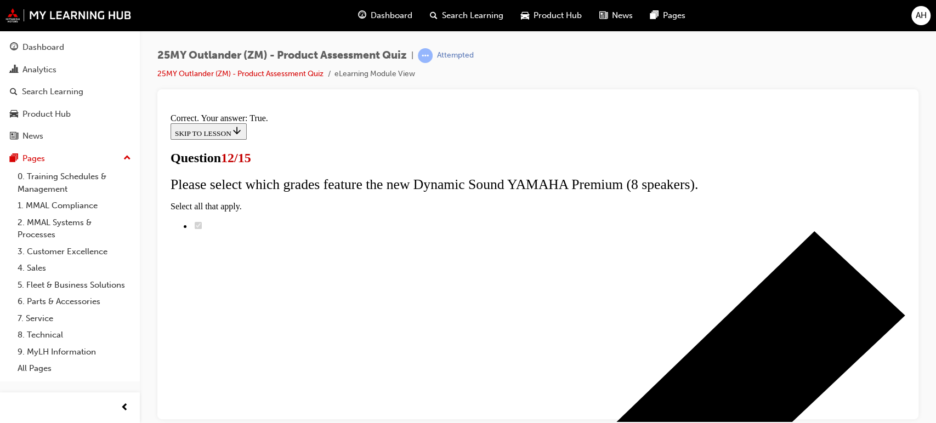
scroll to position [208, 0]
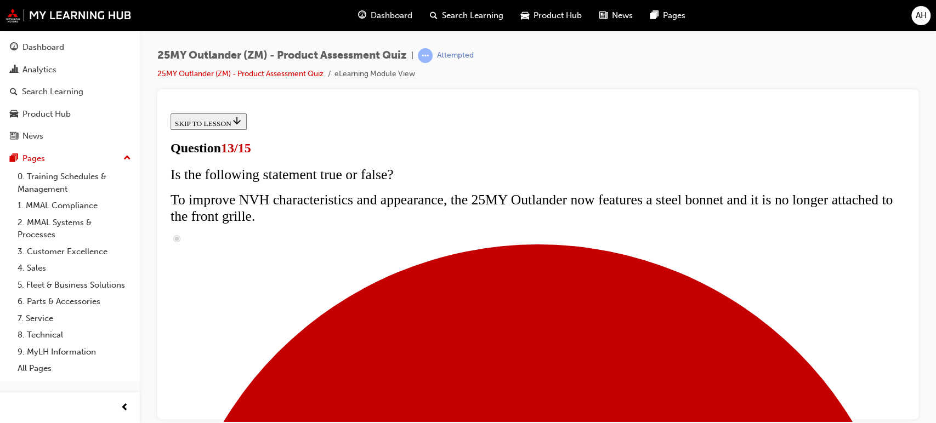
scroll to position [183, 0]
radio input "true"
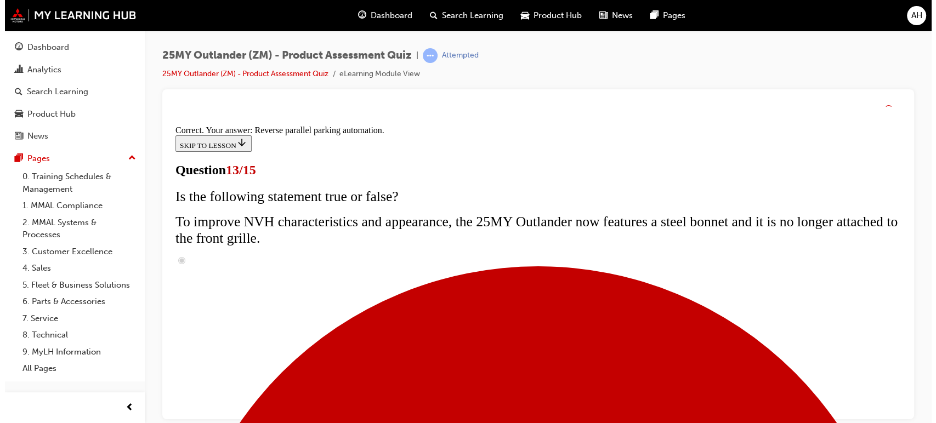
scroll to position [365, 0]
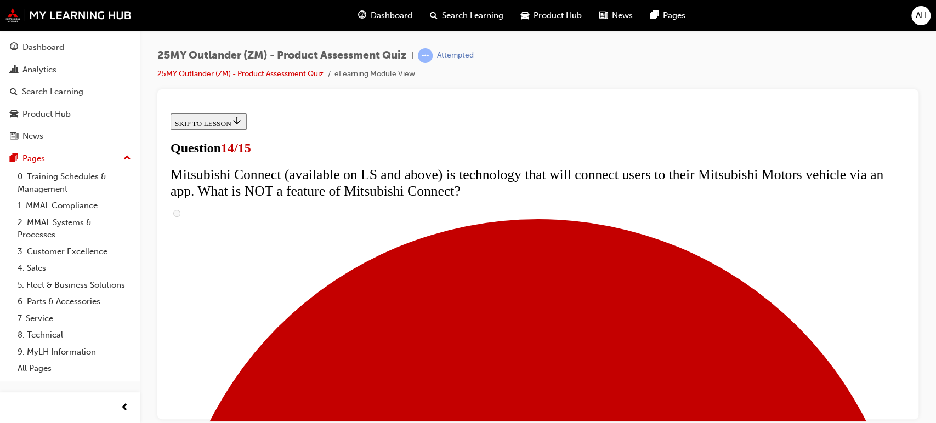
scroll to position [426, 0]
radio input "true"
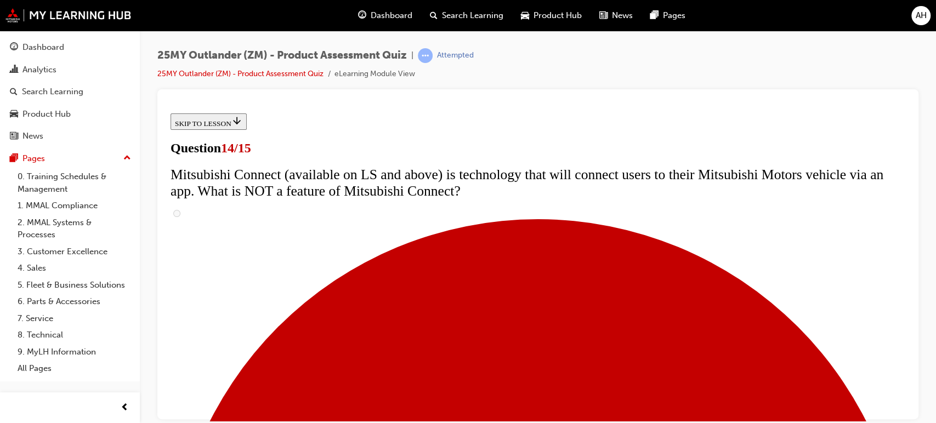
radio input "true"
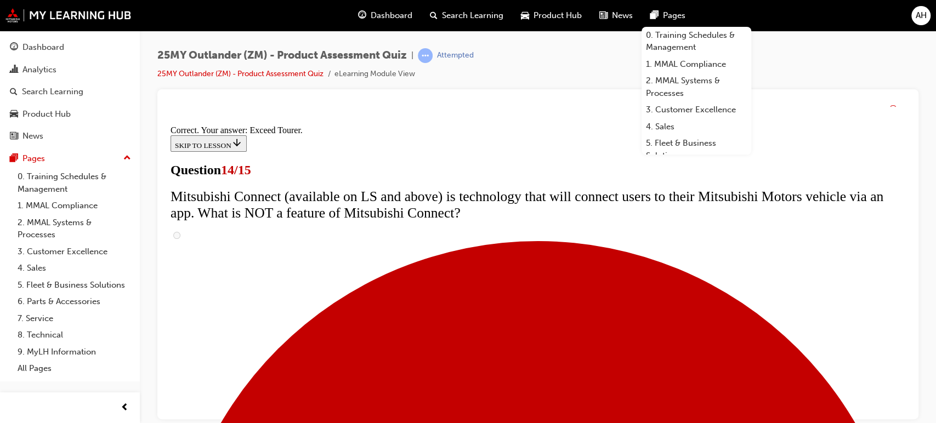
scroll to position [538, 0]
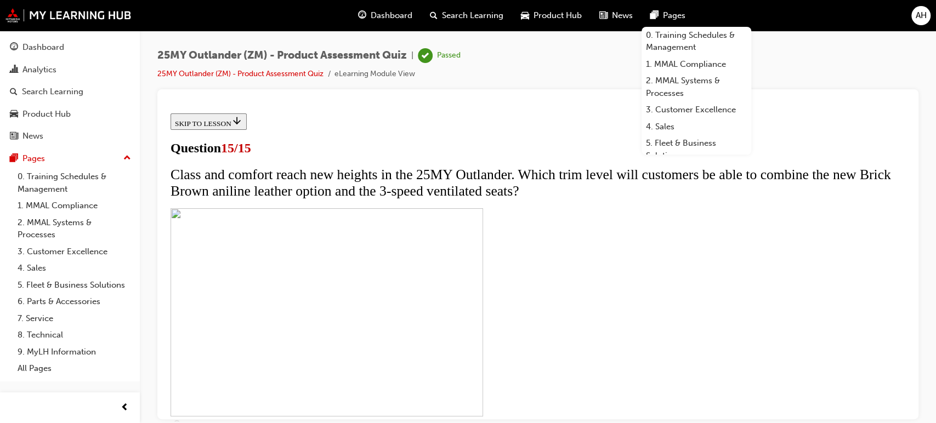
scroll to position [246, 0]
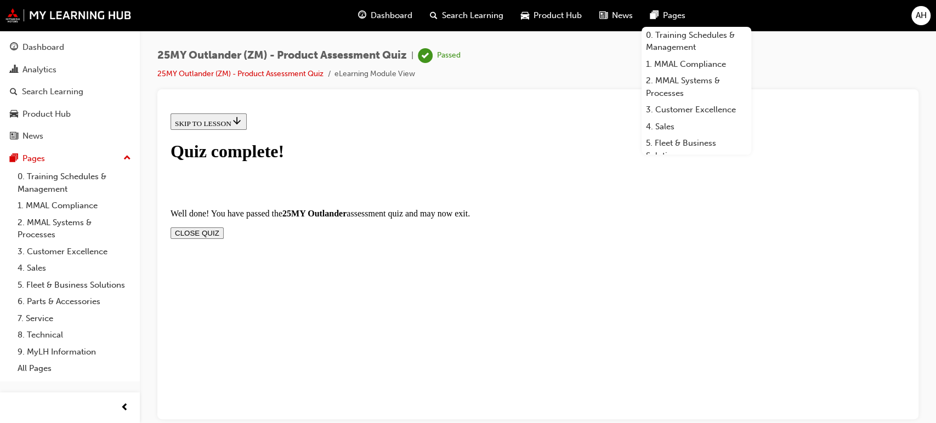
click at [224, 227] on button "CLOSE QUIZ" at bounding box center [196, 233] width 53 height 12
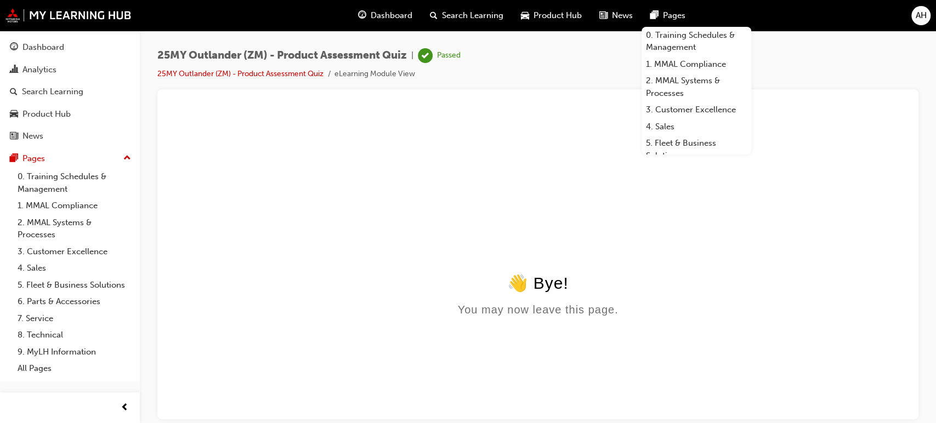
scroll to position [0, 0]
